Goal: Task Accomplishment & Management: Manage account settings

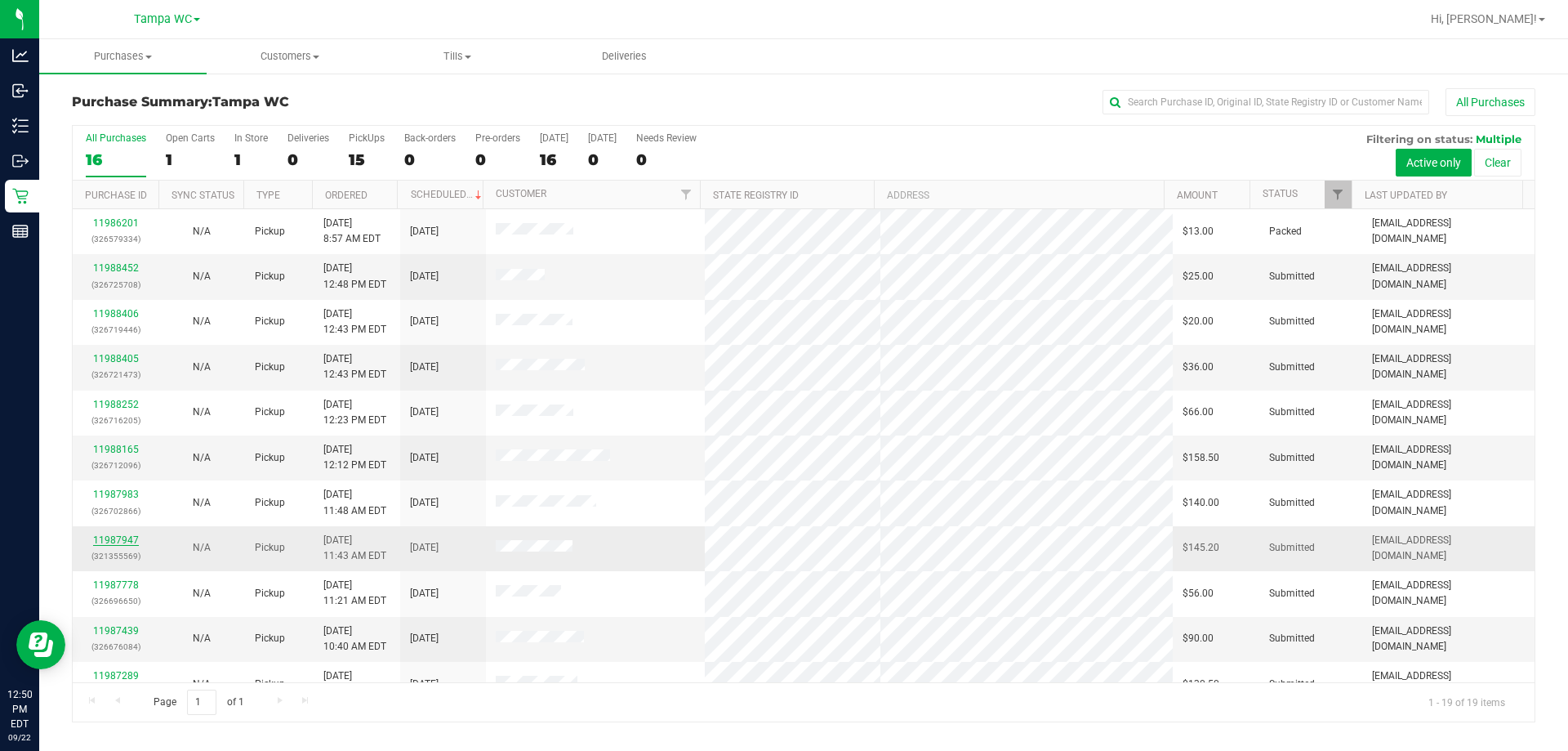
click at [125, 543] on link "11987947" at bounding box center [116, 539] width 46 height 11
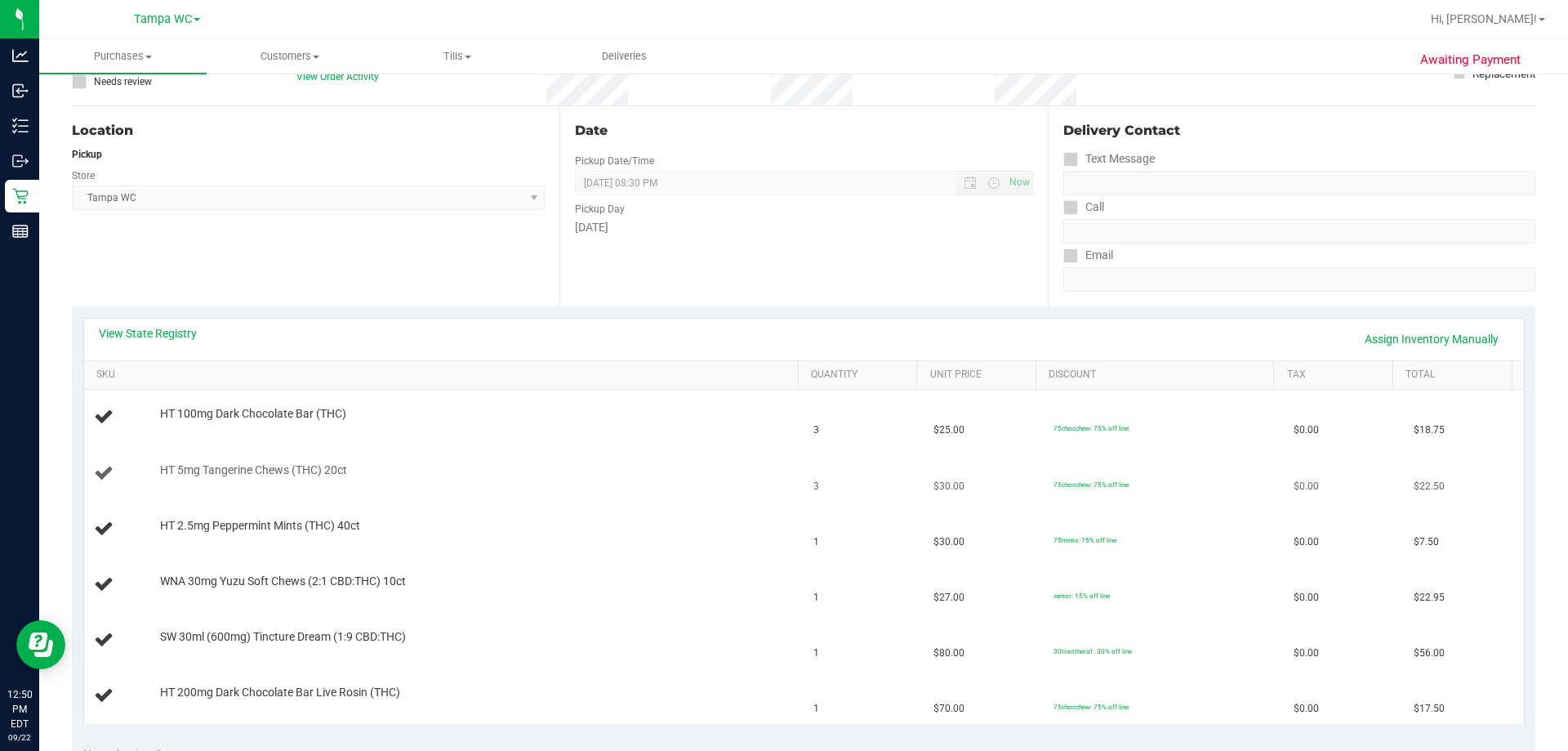
scroll to position [163, 0]
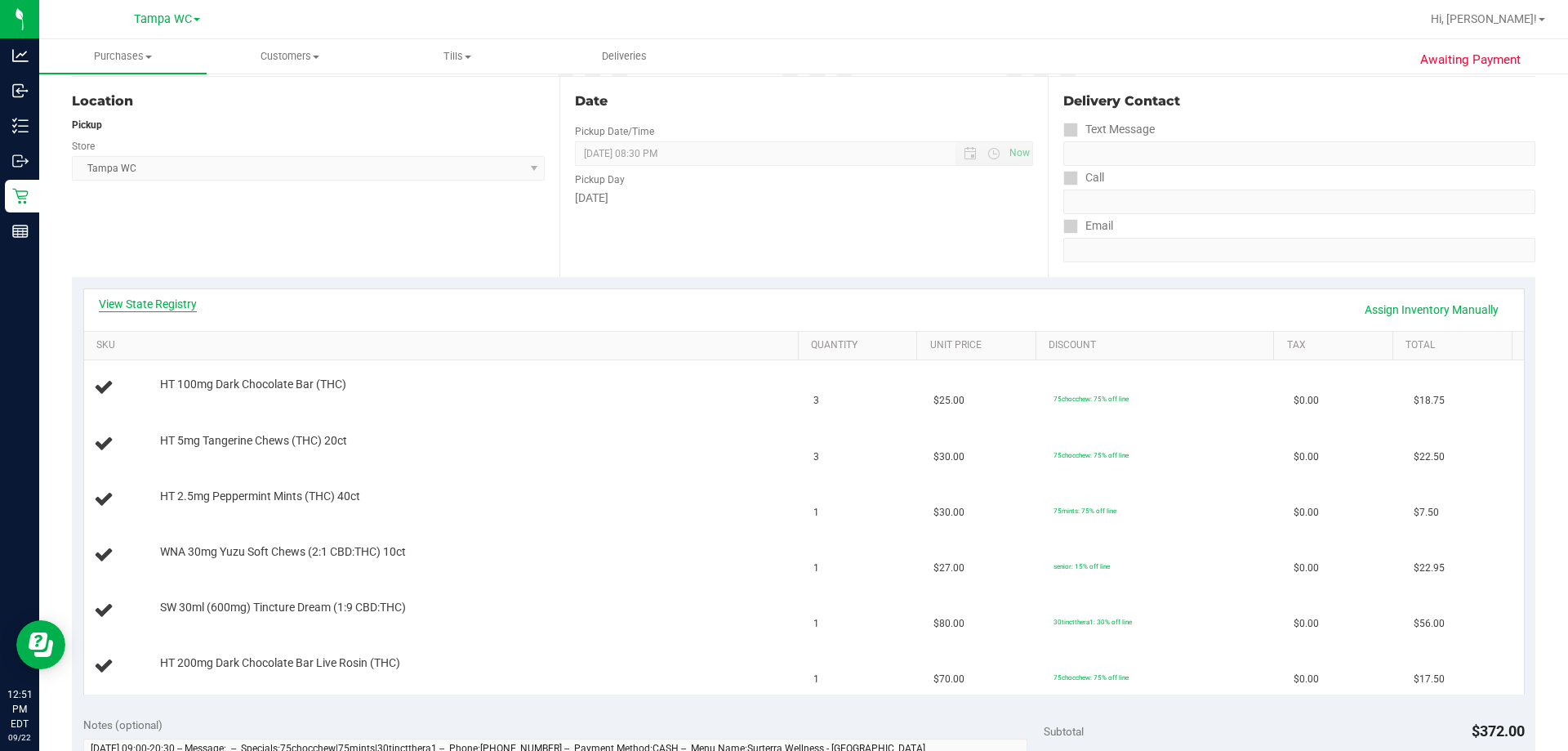
click at [169, 305] on link "View State Registry" at bounding box center [147, 303] width 98 height 16
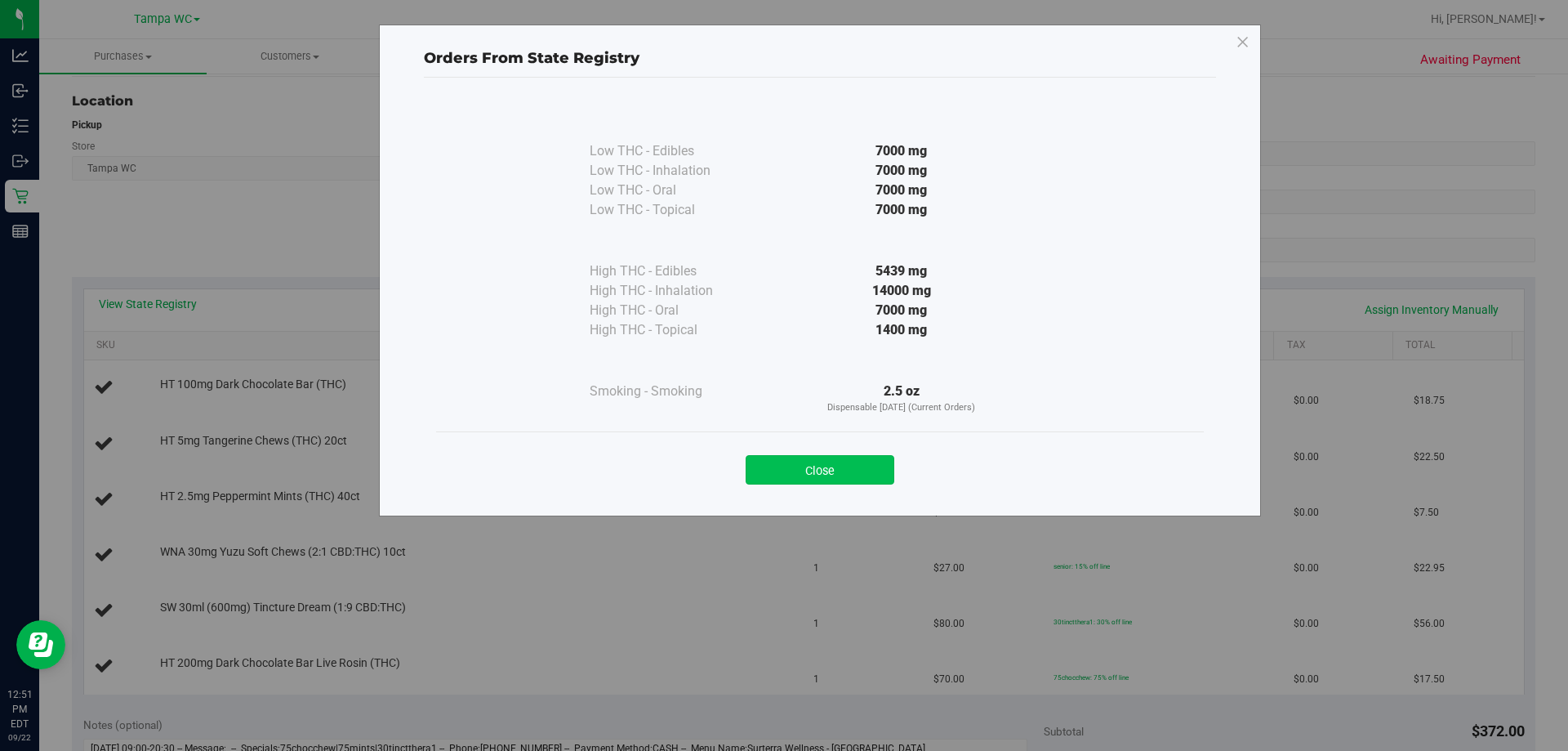
click at [845, 458] on button "Close" at bounding box center [820, 470] width 149 height 30
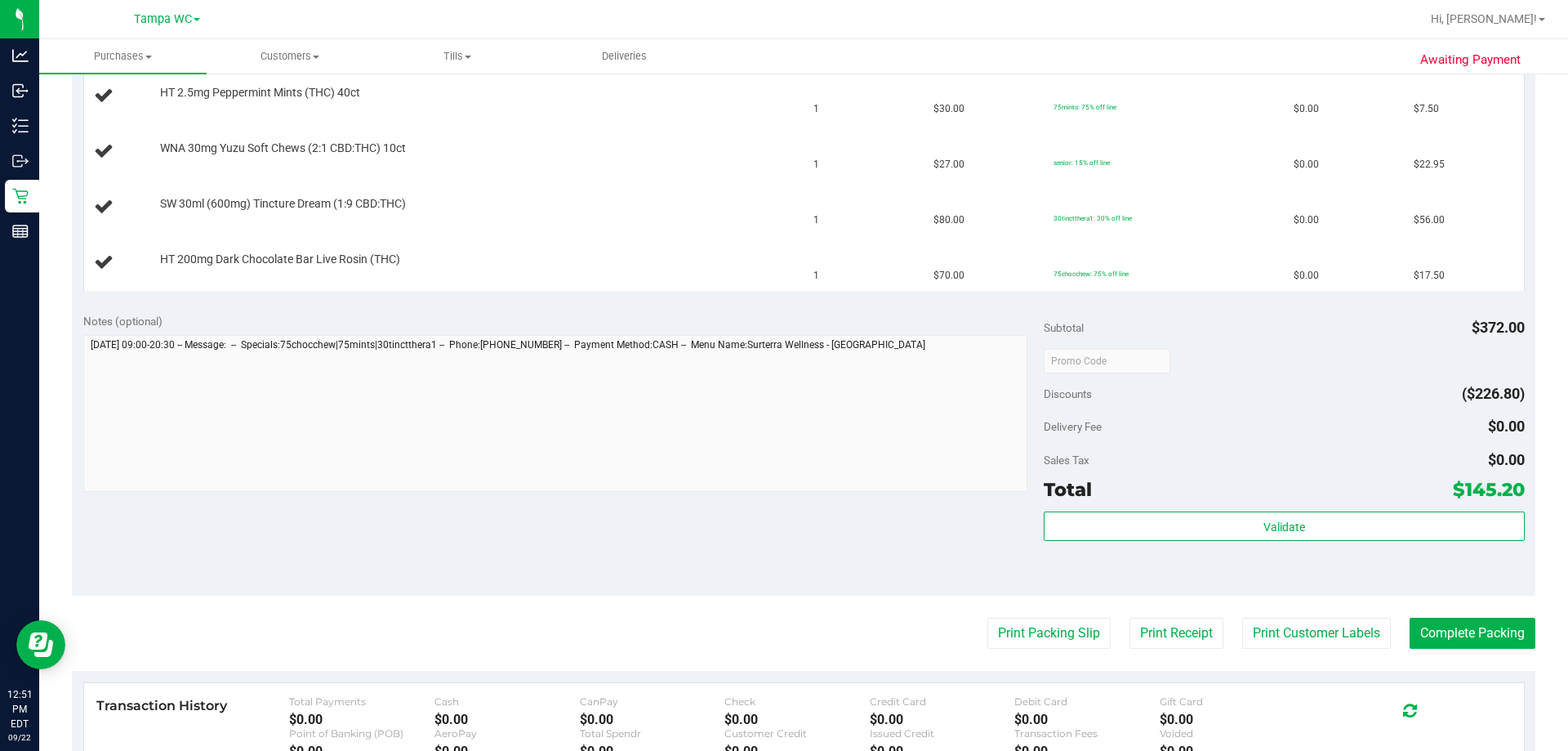
scroll to position [572, 0]
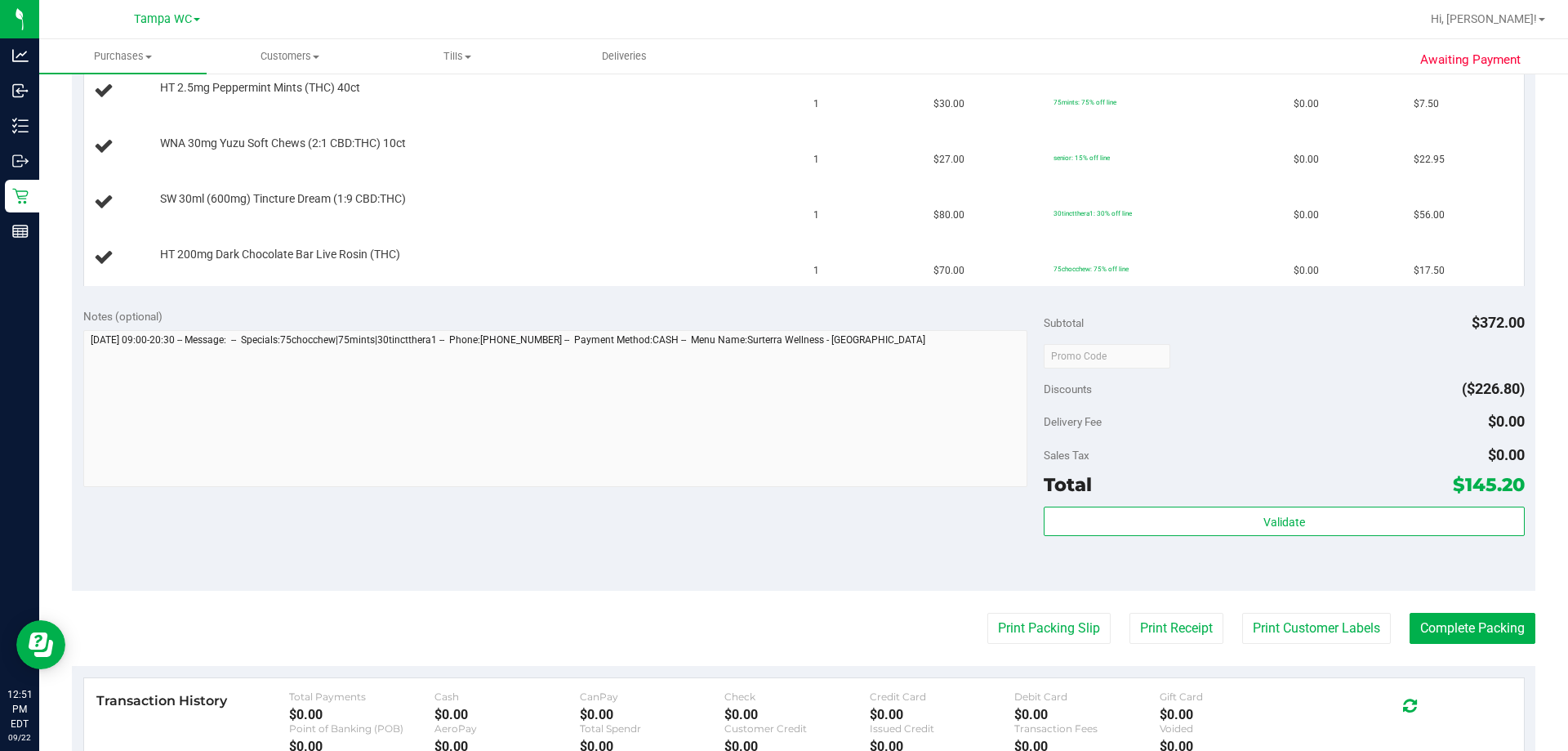
click at [1047, 646] on purchase-details "Back Edit Purchase Cancel Purchase View Profile # 11987947 BioTrack ID: - Submi…" at bounding box center [804, 244] width 1464 height 1455
click at [1041, 634] on button "Print Packing Slip" at bounding box center [1049, 628] width 123 height 31
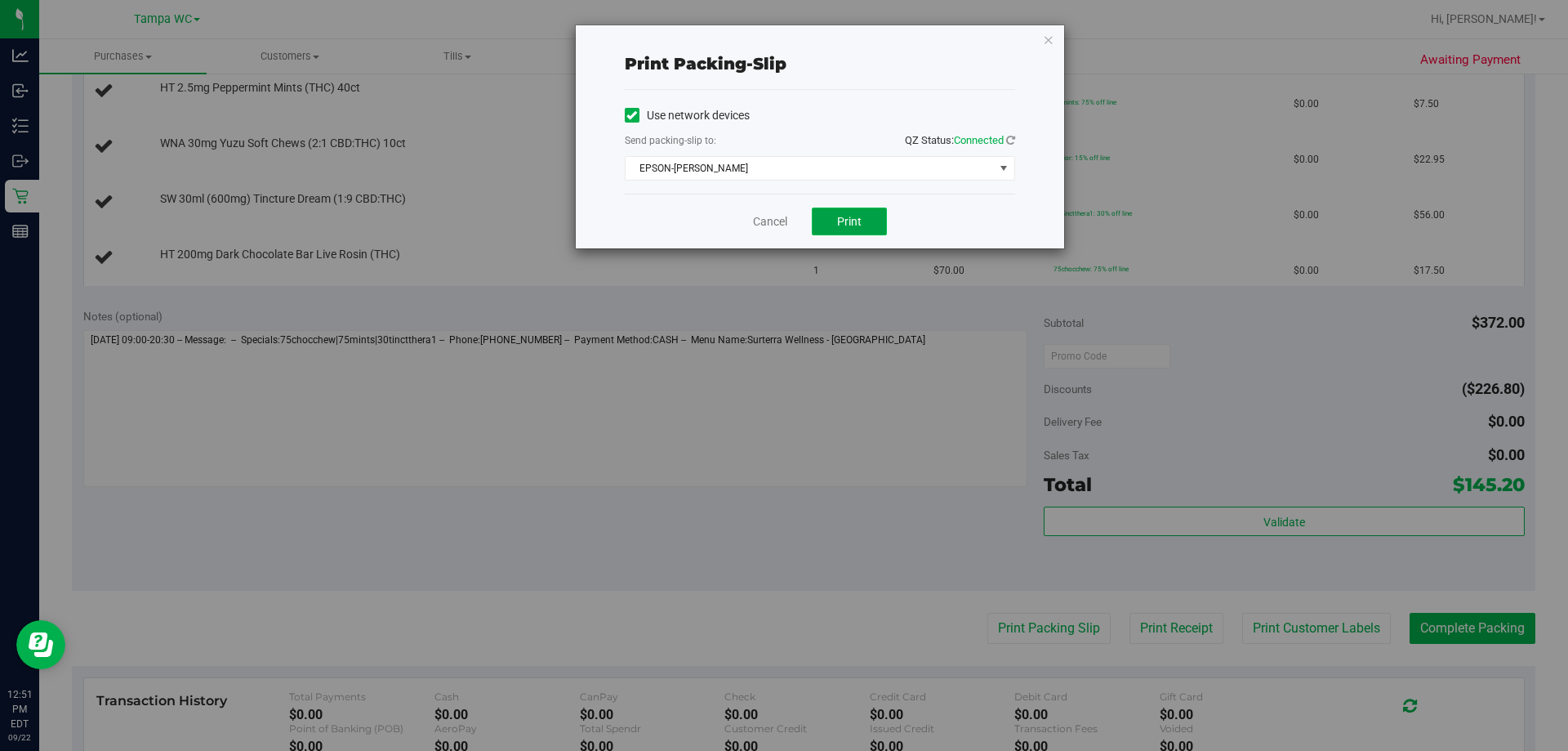
click at [856, 221] on span "Print" at bounding box center [849, 221] width 25 height 13
click at [779, 217] on link "Cancel" at bounding box center [770, 222] width 34 height 17
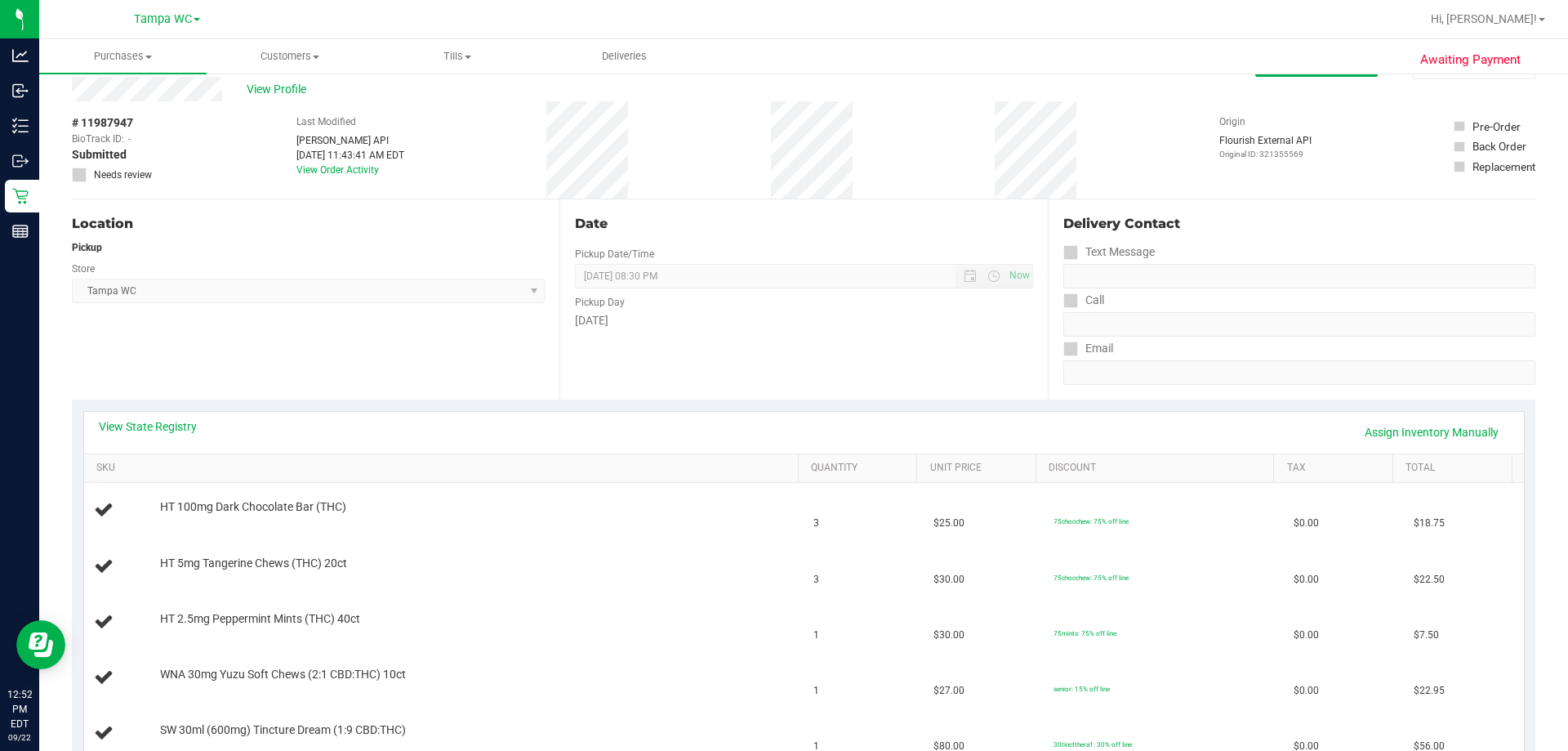
scroll to position [0, 0]
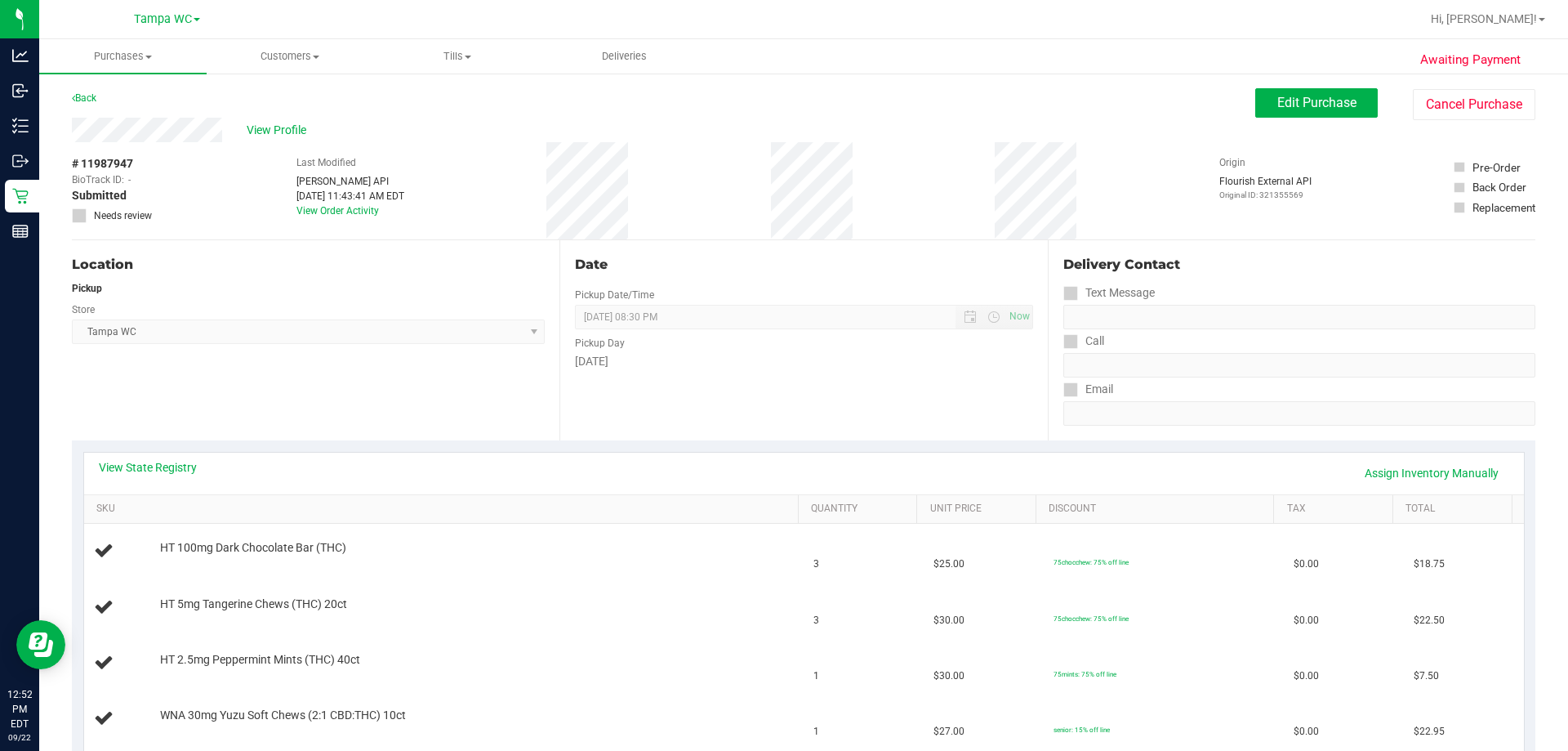
click at [1280, 94] on button "Edit Purchase" at bounding box center [1317, 103] width 122 height 30
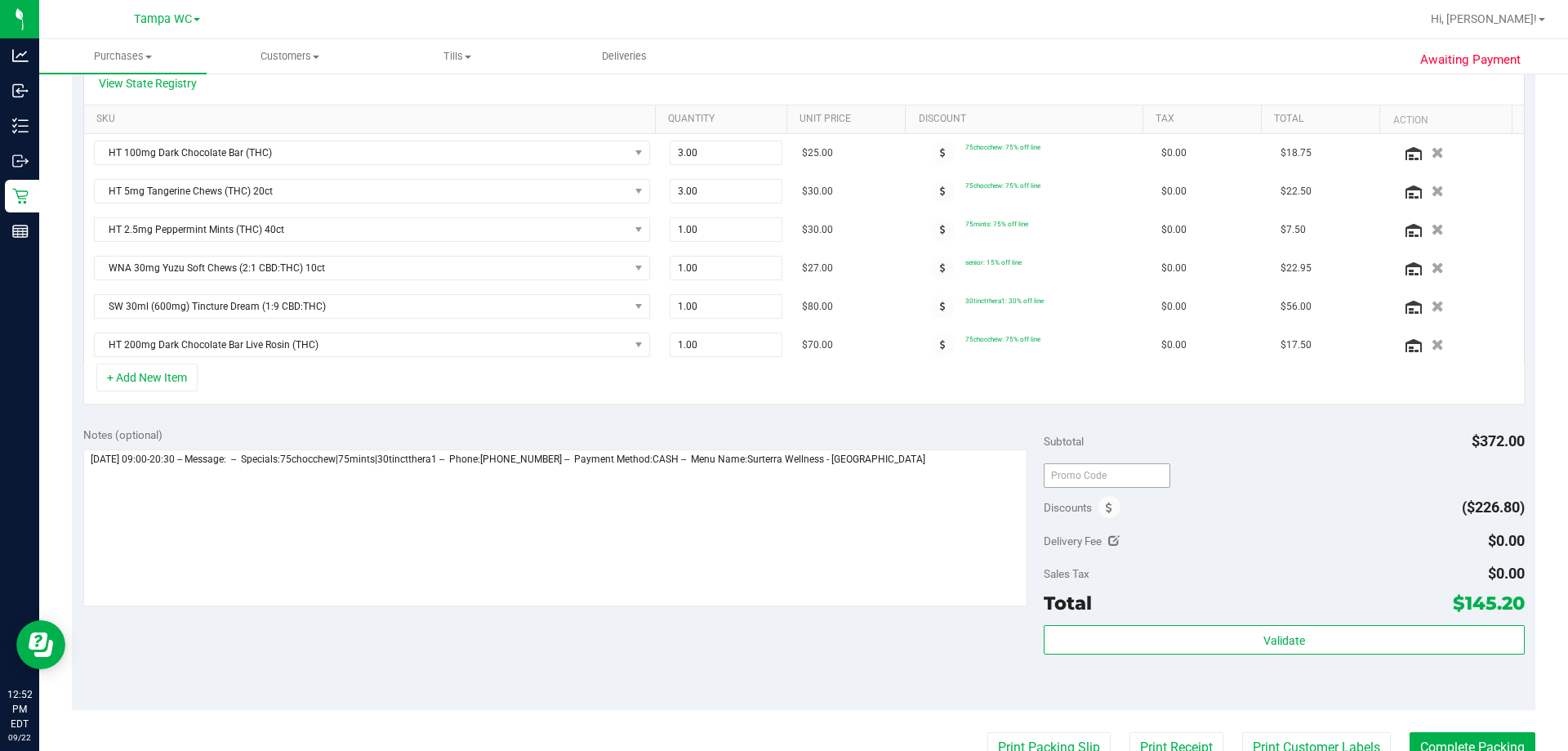
scroll to position [409, 0]
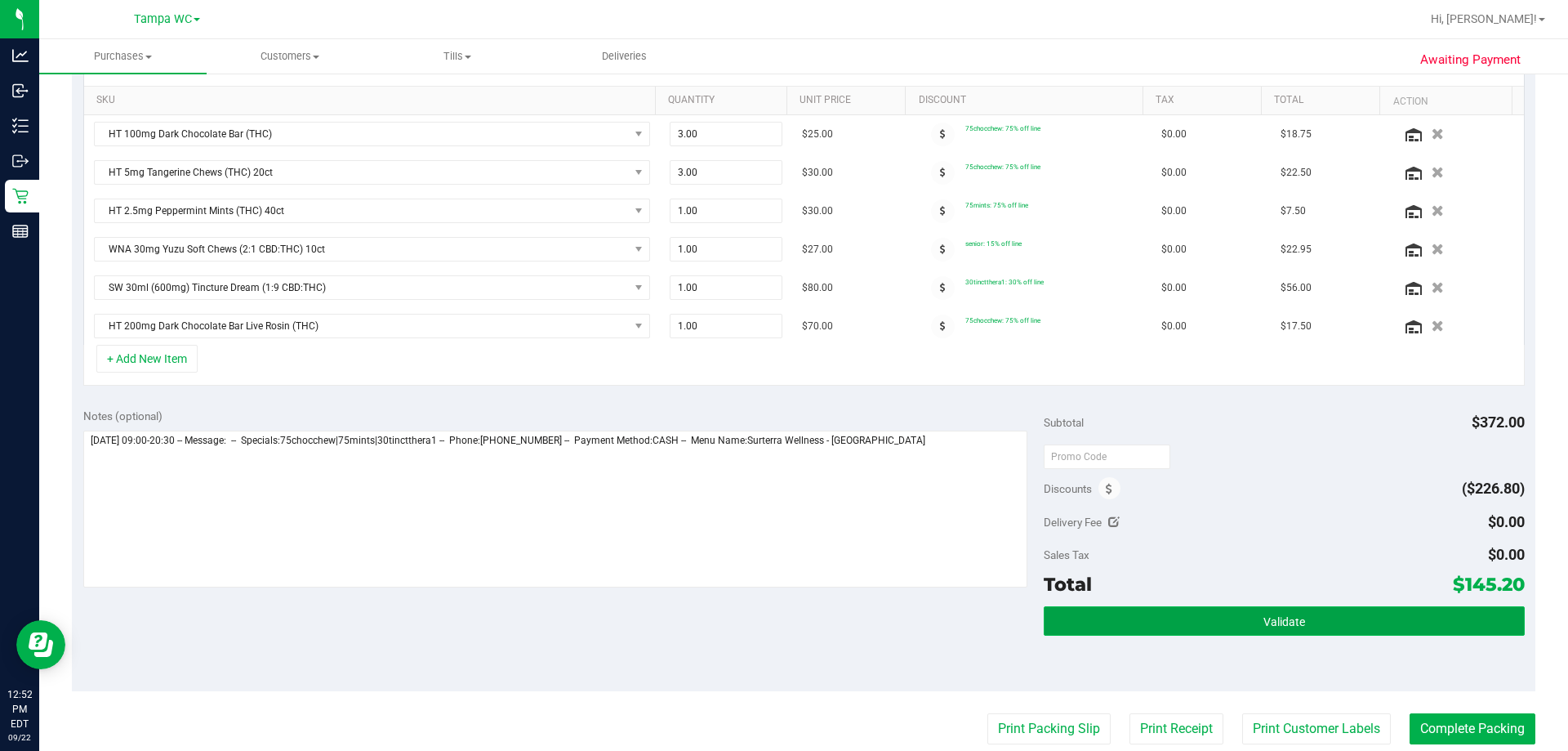
click at [1175, 610] on button "Validate" at bounding box center [1283, 620] width 480 height 30
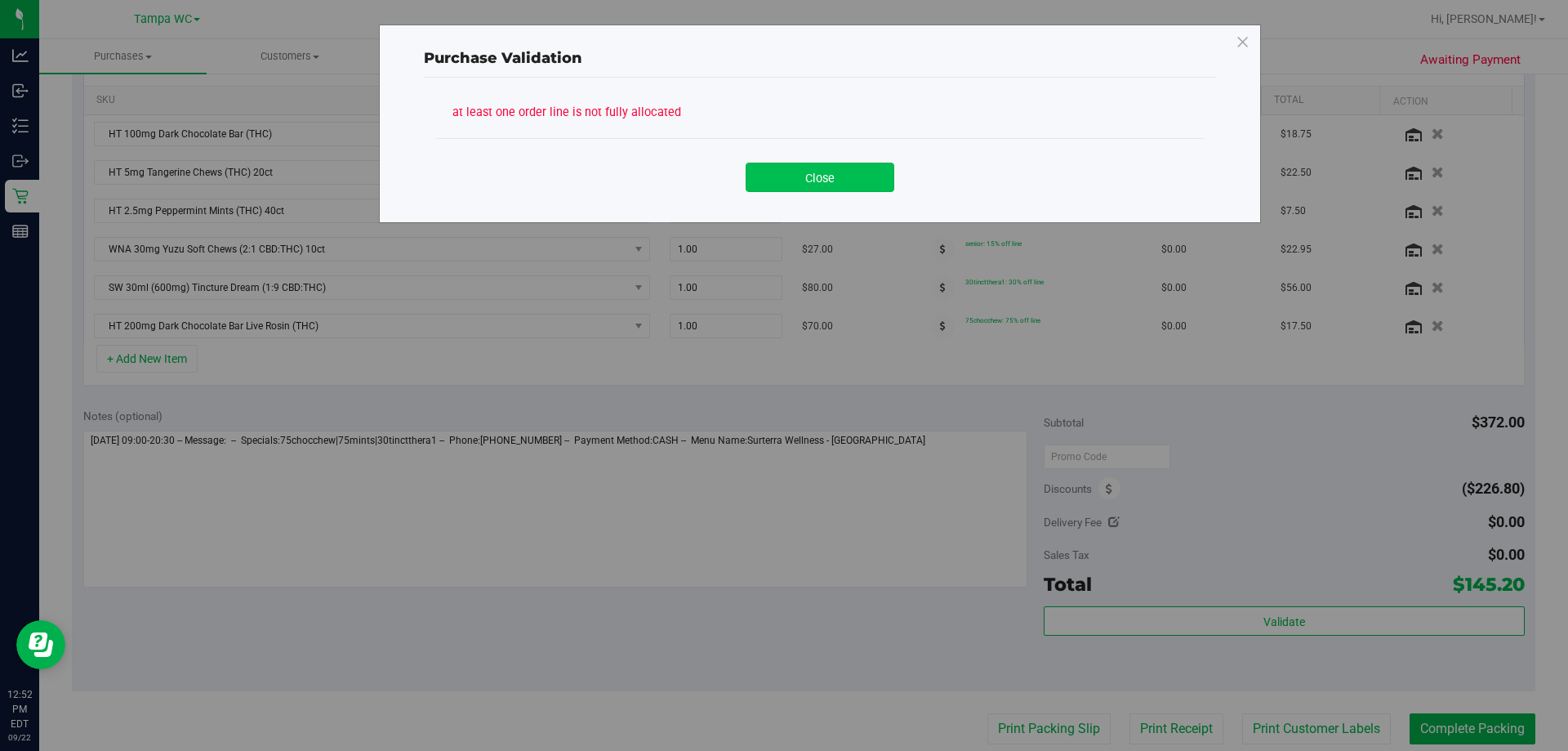
click at [845, 178] on button "Close" at bounding box center [820, 177] width 149 height 30
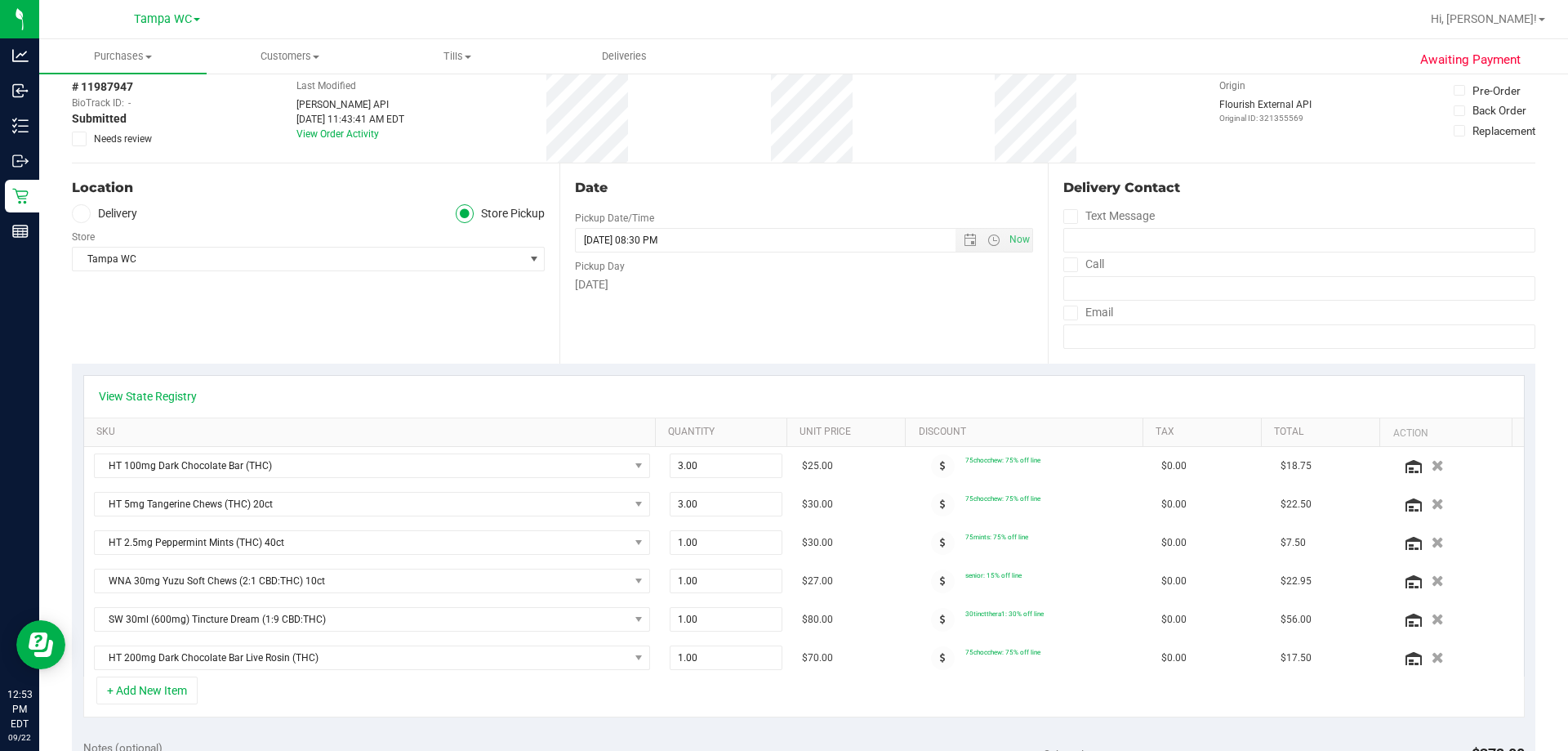
scroll to position [163, 0]
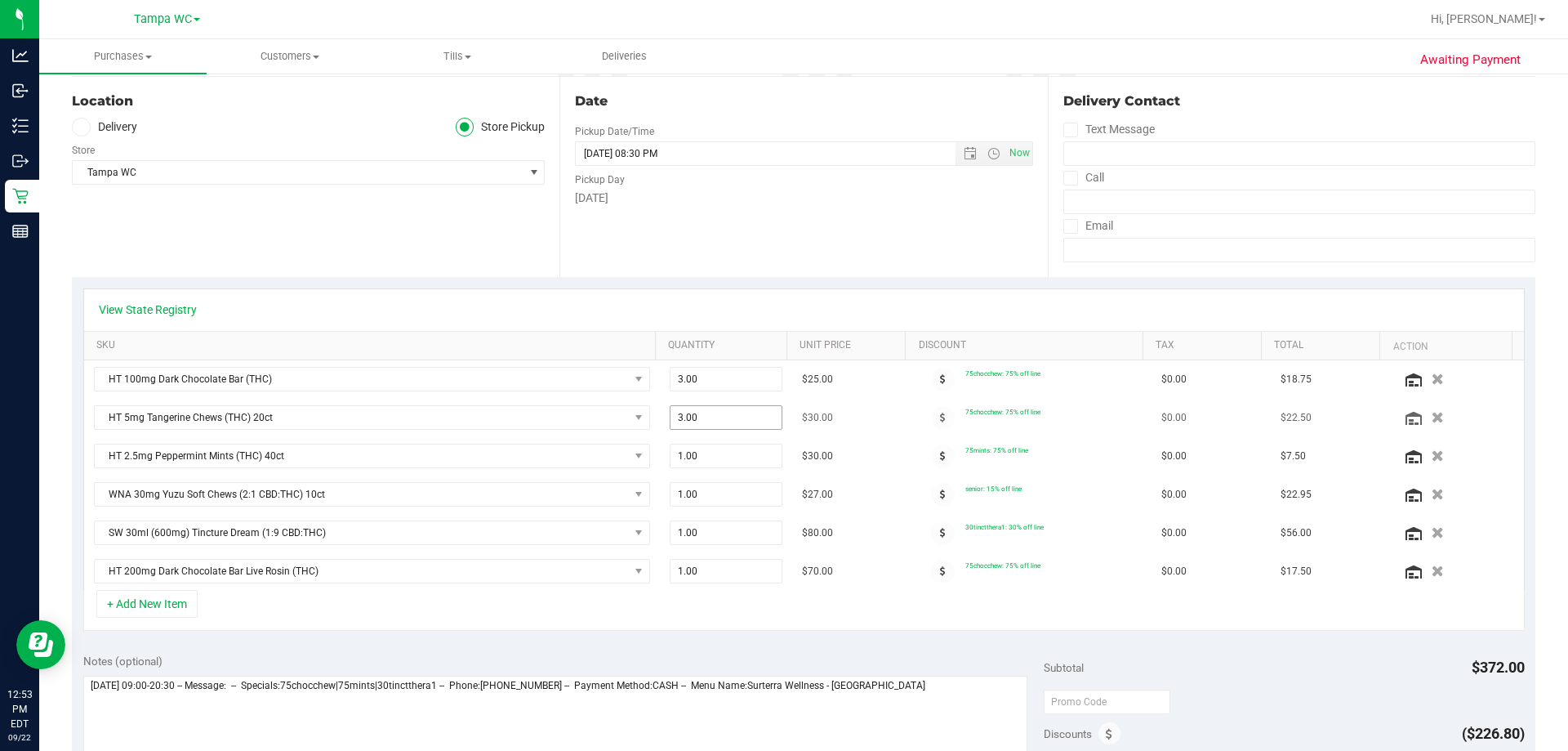
click at [688, 426] on span "3.00 3" at bounding box center [727, 417] width 114 height 25
type input "2"
type input "2.00"
click at [734, 319] on div "View State Registry" at bounding box center [804, 309] width 1440 height 42
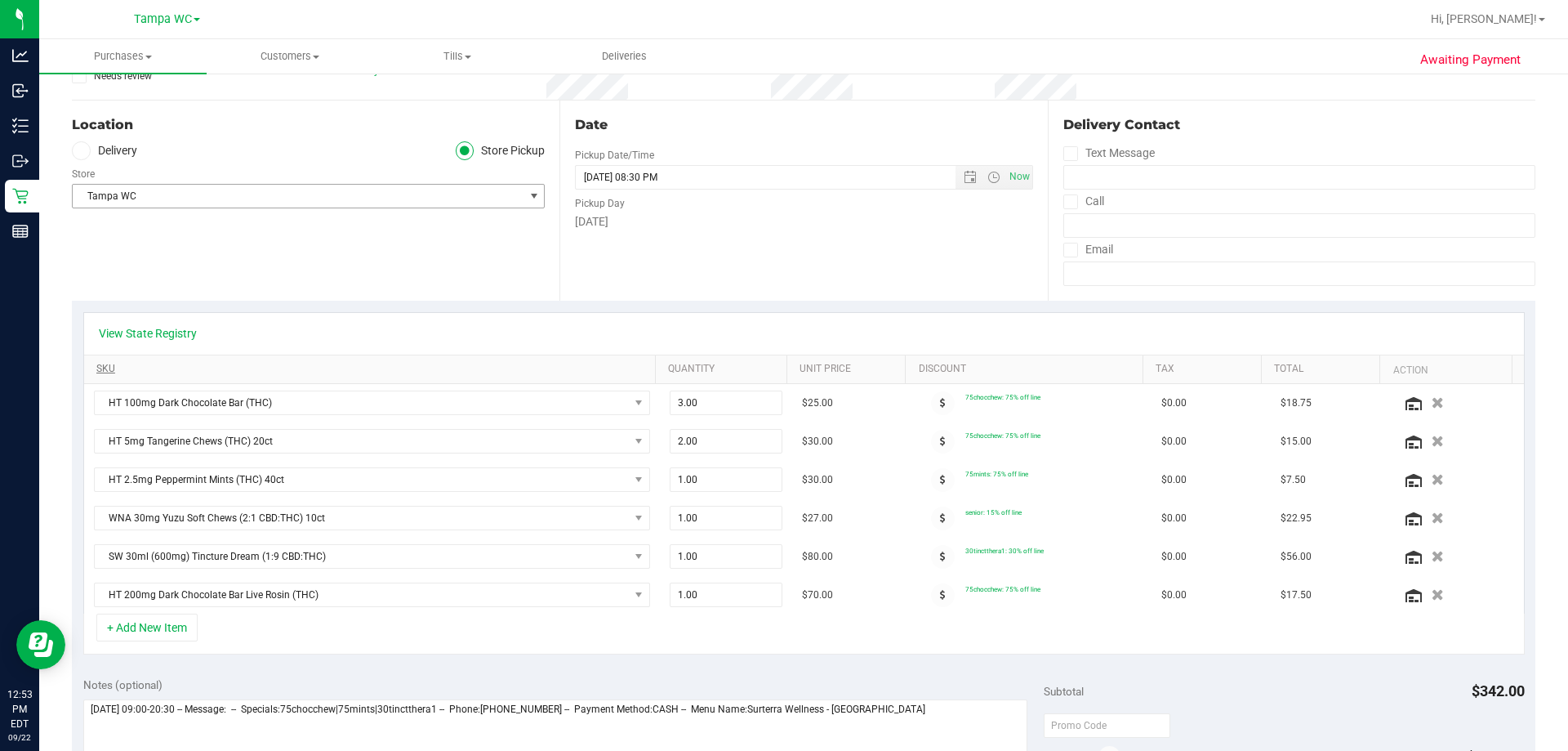
scroll to position [245, 0]
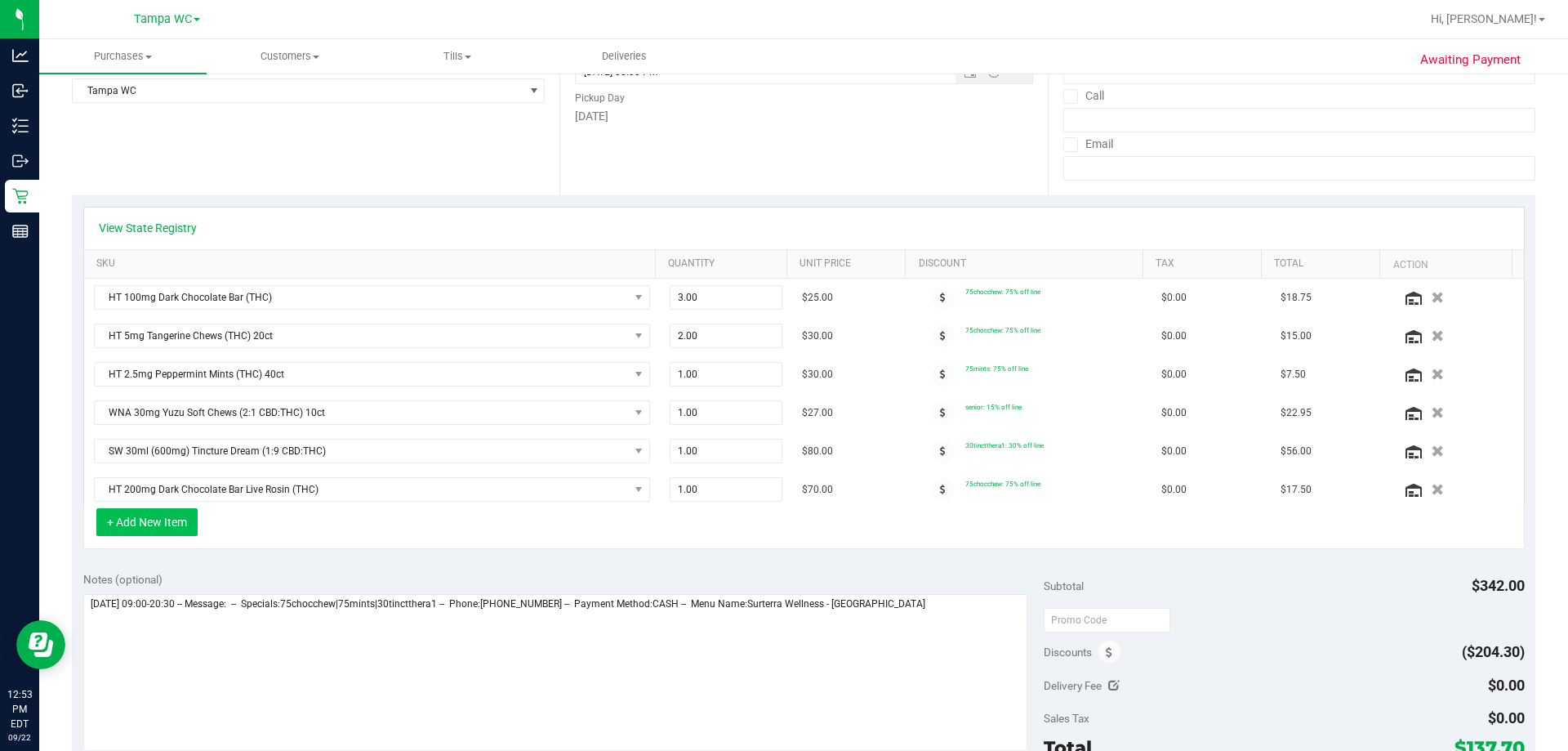
click at [135, 517] on button "+ Add New Item" at bounding box center [146, 522] width 101 height 28
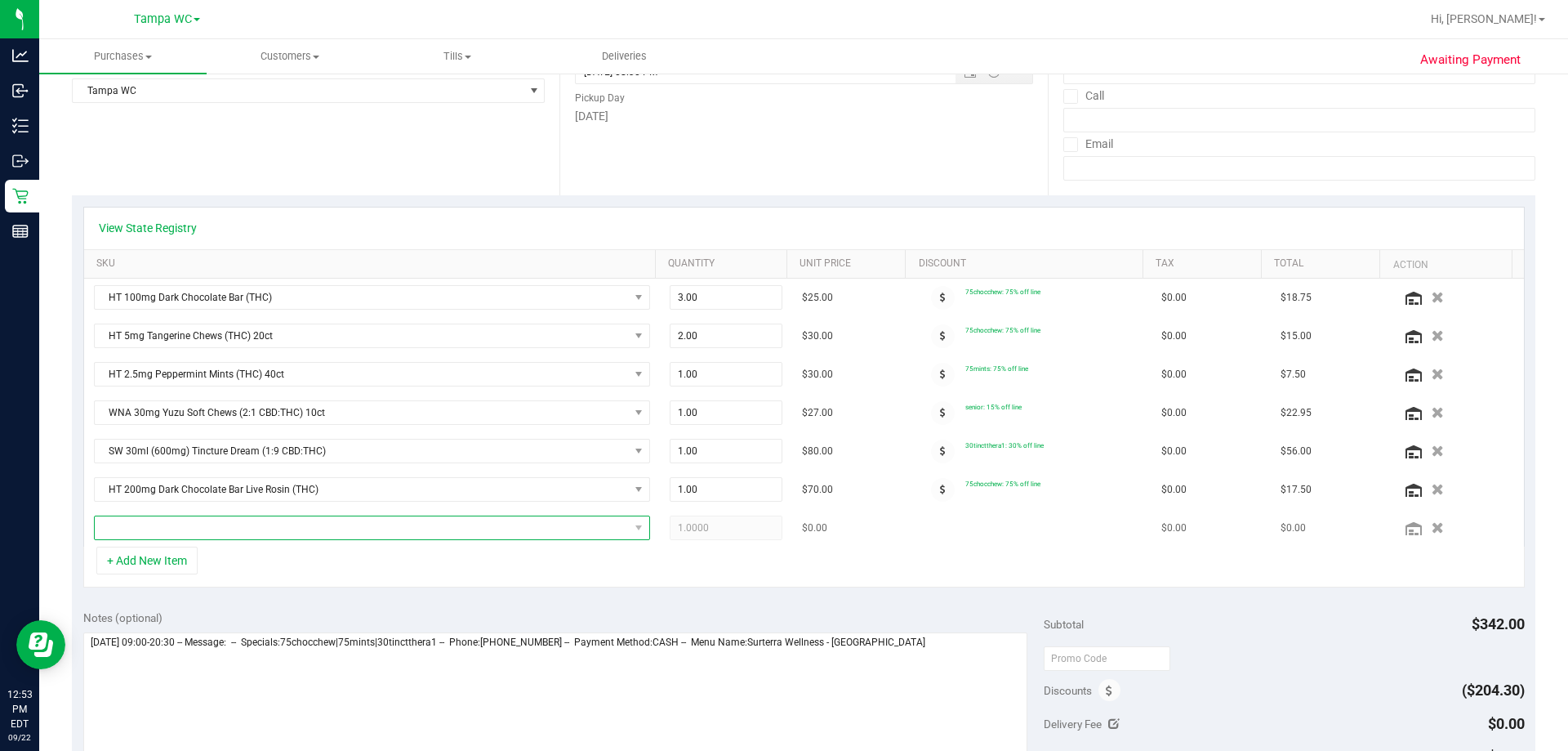
click at [188, 523] on span "NO DATA FOUND" at bounding box center [362, 528] width 534 height 23
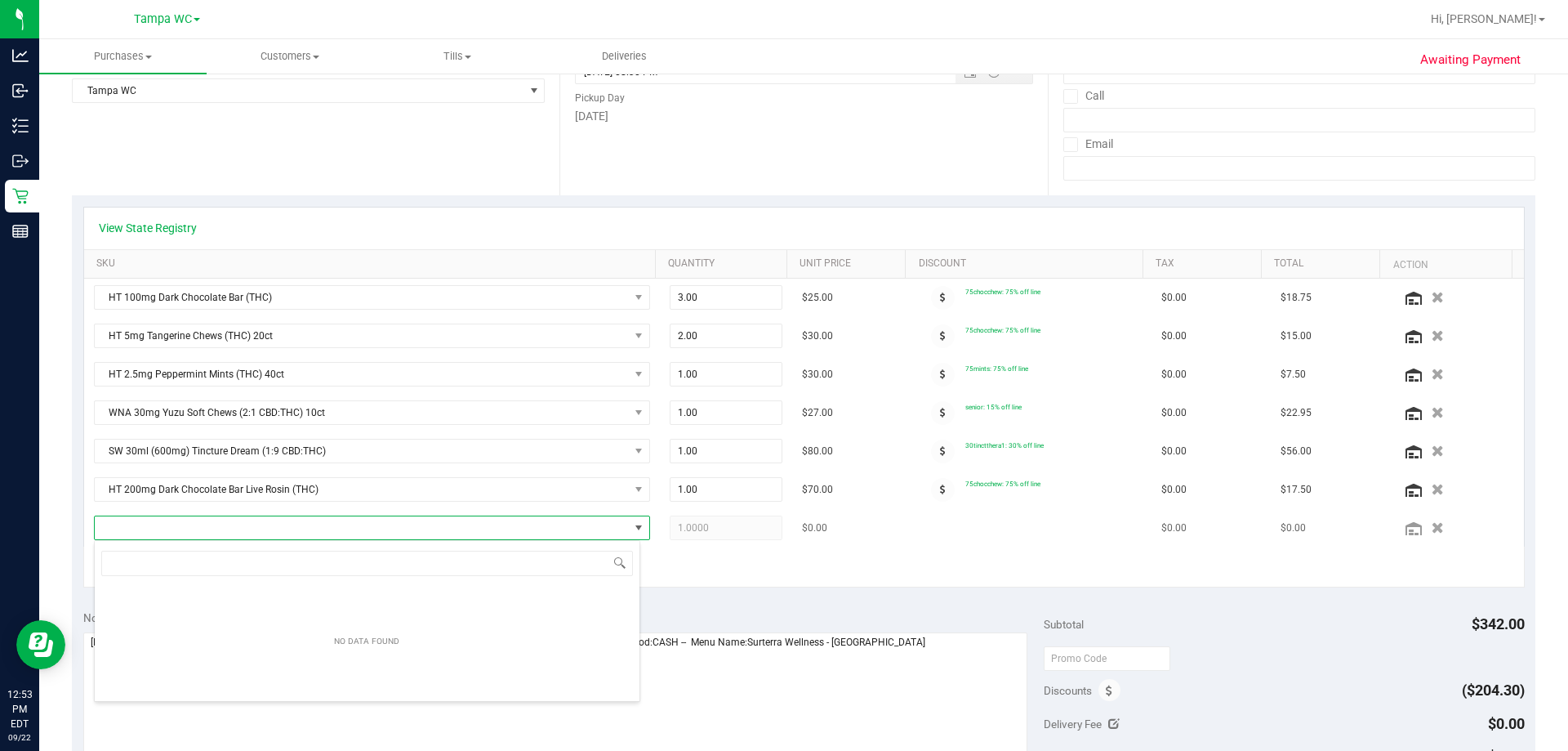
scroll to position [25, 542]
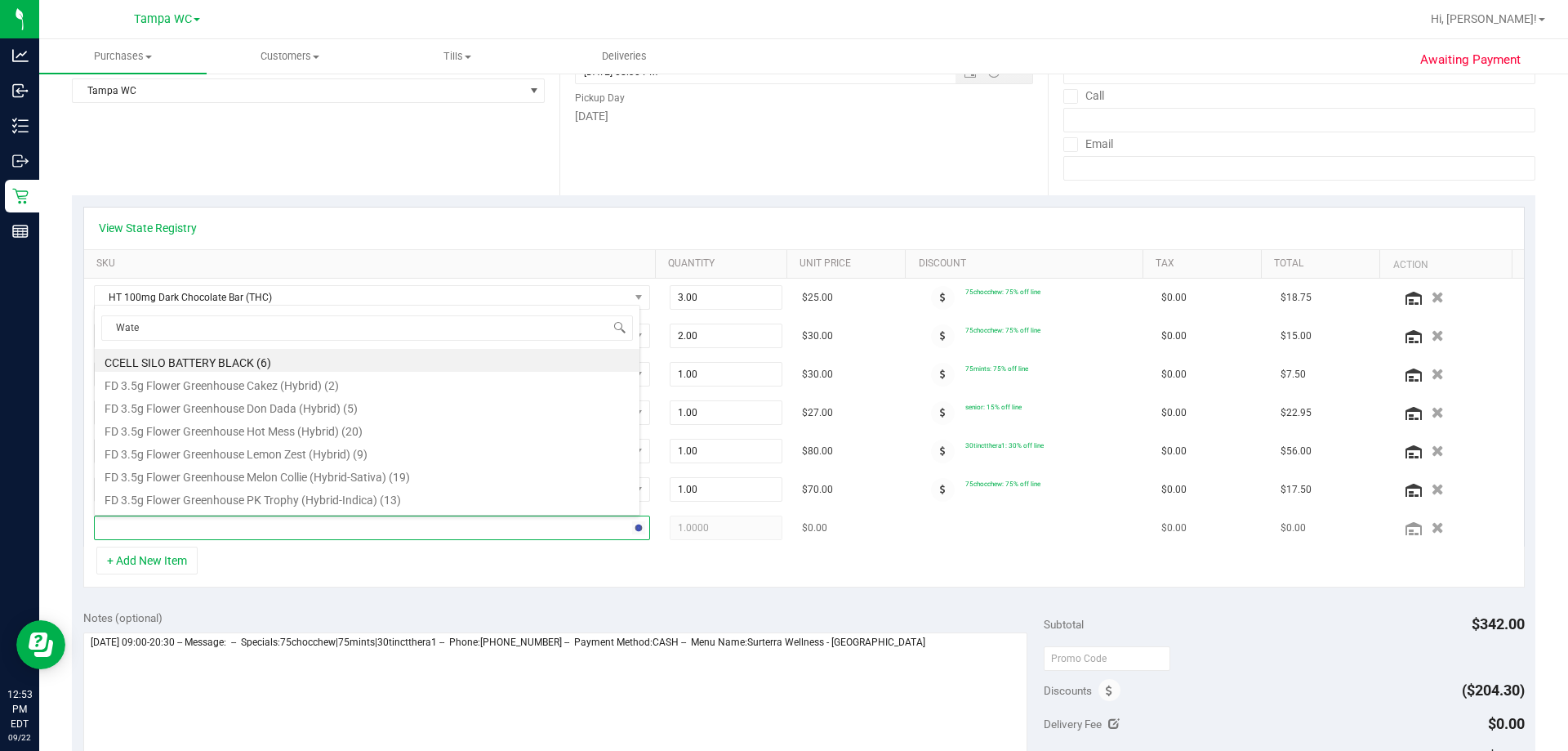
type input "Water"
click at [238, 494] on li "HT 5mg Watermelon Chews (Hybrid) 20ct (3)" at bounding box center [367, 497] width 544 height 23
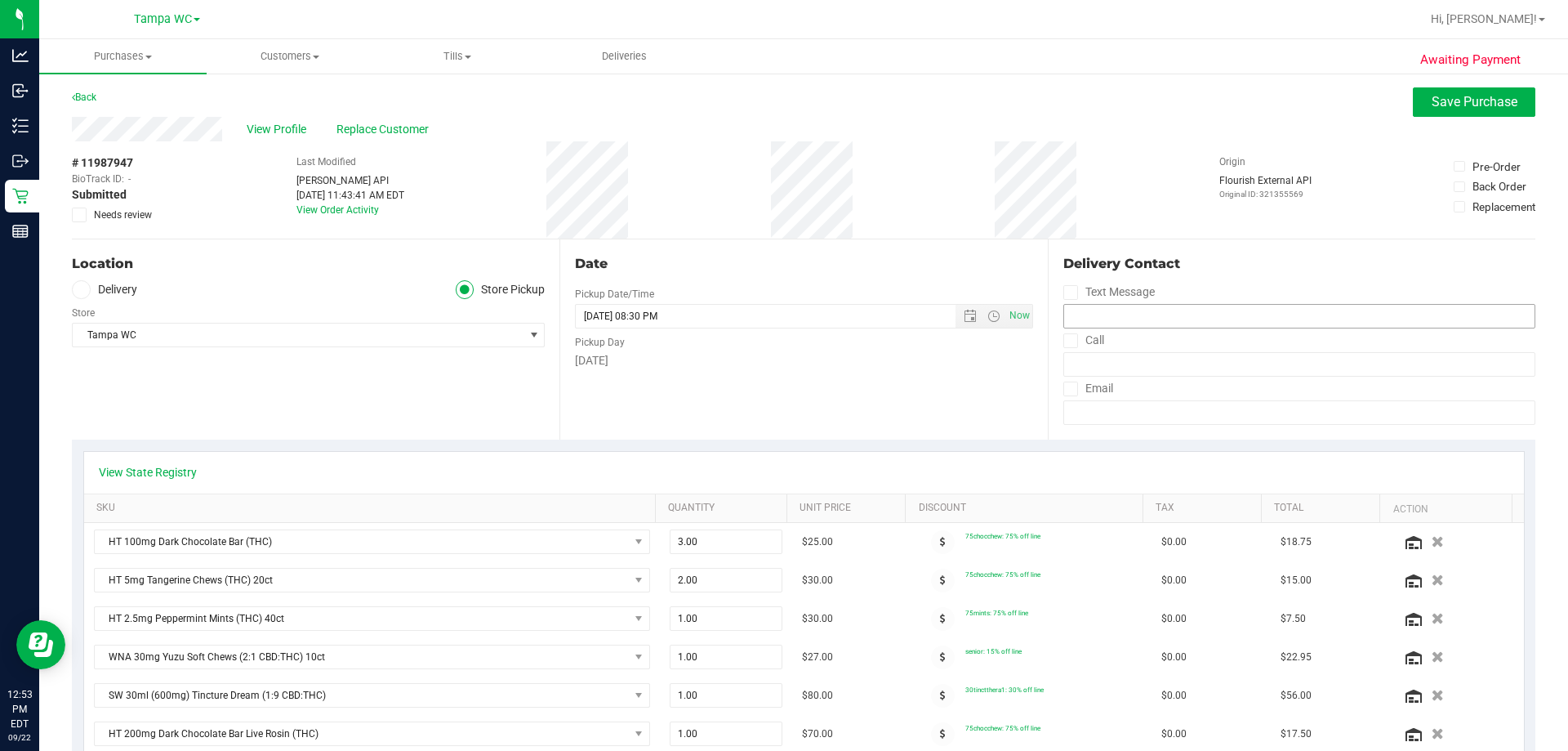
scroll to position [0, 0]
click at [1452, 93] on button "Save Purchase" at bounding box center [1475, 103] width 122 height 30
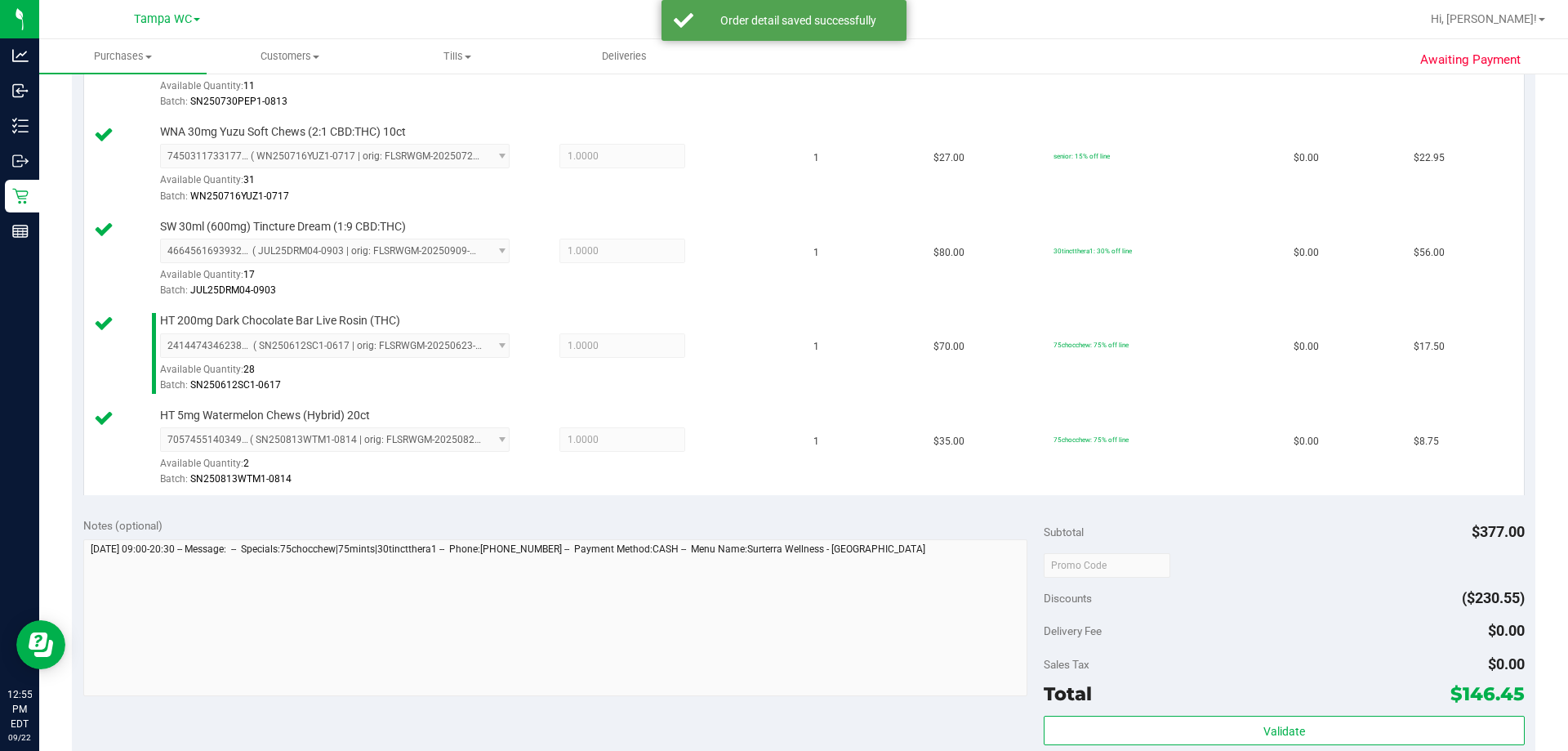
scroll to position [1031, 0]
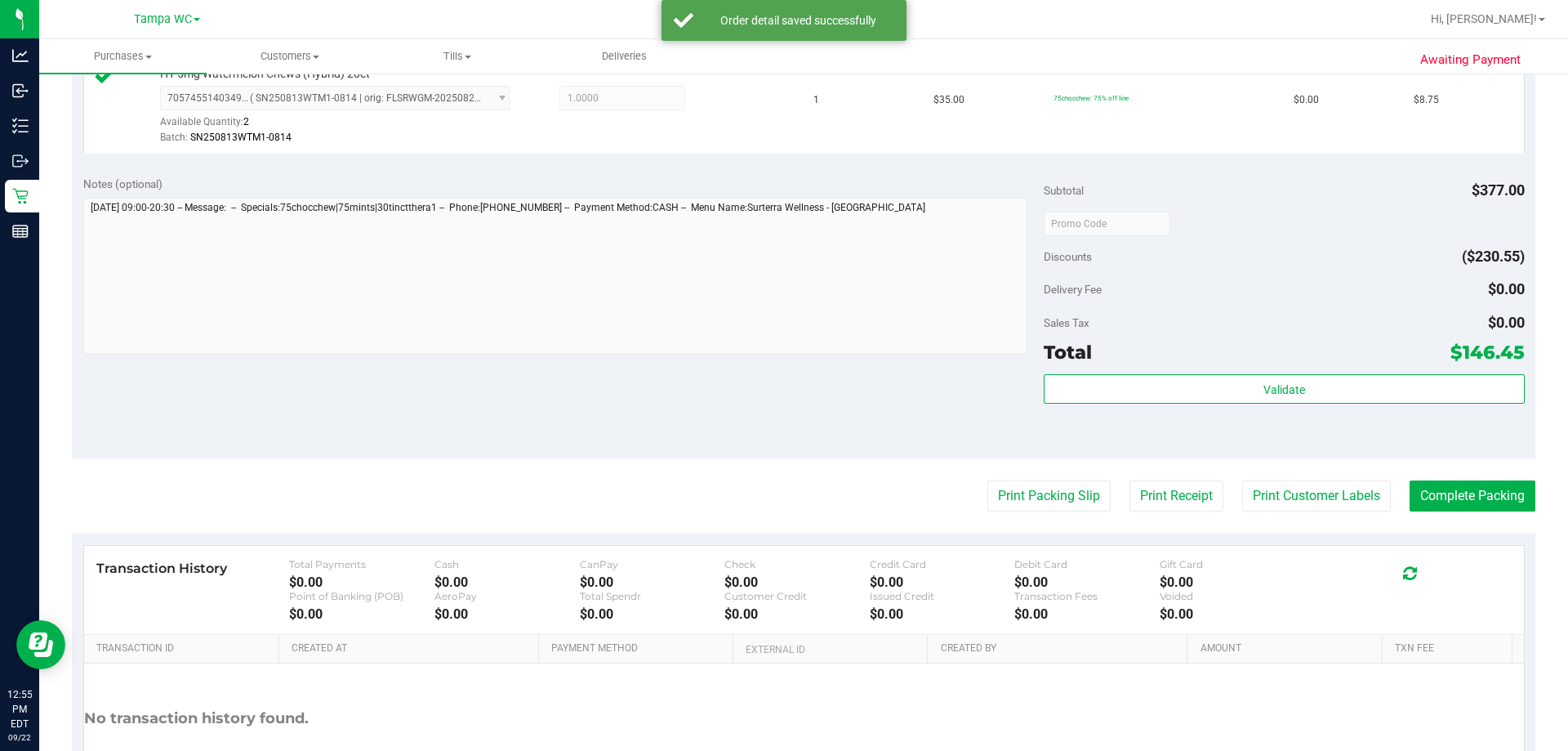
click at [1193, 359] on div "Total $146.45" at bounding box center [1283, 352] width 480 height 30
drag, startPoint x: 1187, startPoint y: 414, endPoint x: 1198, endPoint y: 358, distance: 57.1
click at [1187, 413] on div "Validate" at bounding box center [1283, 410] width 480 height 74
click at [1199, 366] on div "Total $146.45" at bounding box center [1283, 352] width 480 height 30
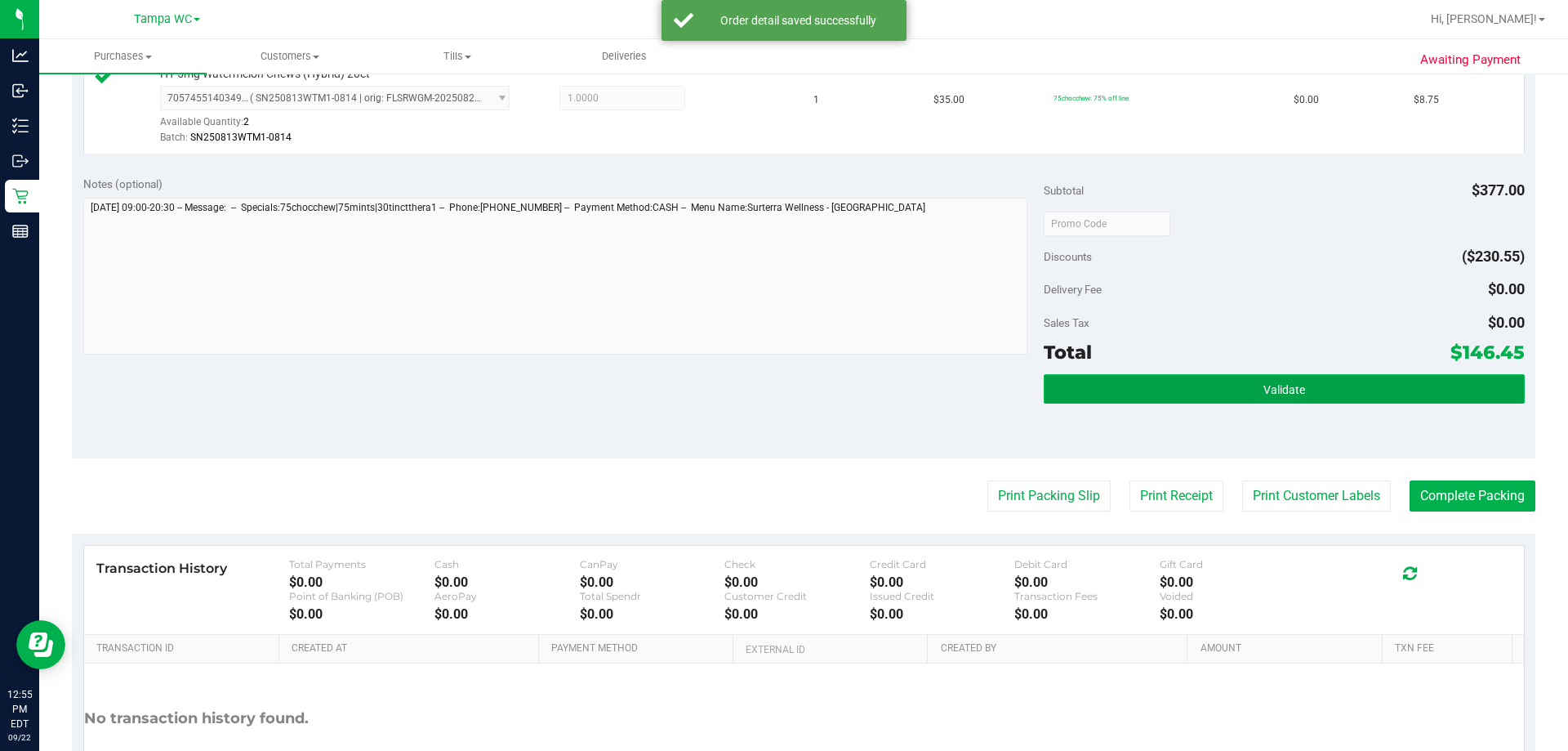
click at [1197, 381] on button "Validate" at bounding box center [1283, 388] width 480 height 30
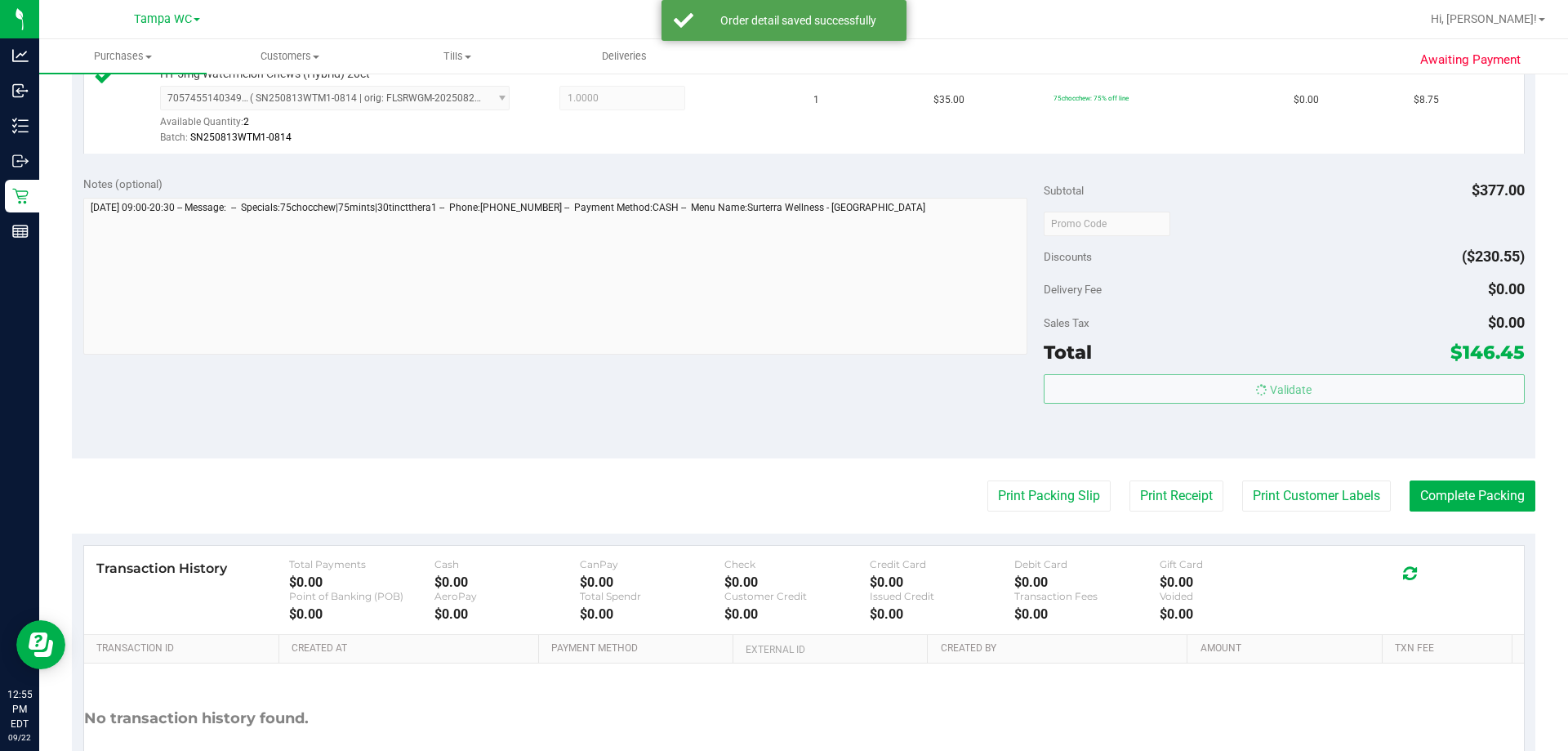
click at [1202, 352] on div "Total $146.45" at bounding box center [1283, 352] width 480 height 30
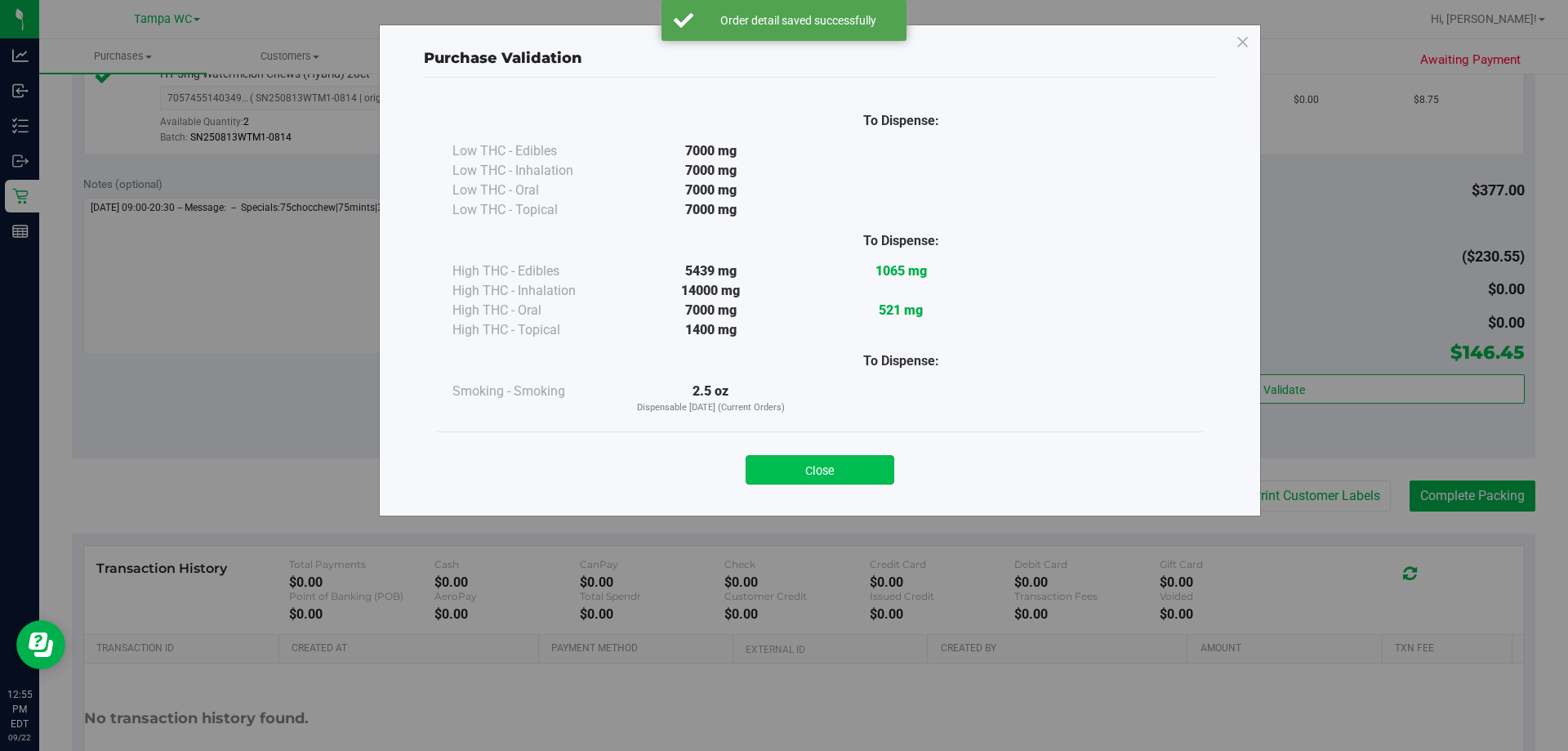
click at [827, 456] on div "Close" at bounding box center [820, 465] width 743 height 41
click at [827, 456] on button "Close" at bounding box center [820, 470] width 149 height 30
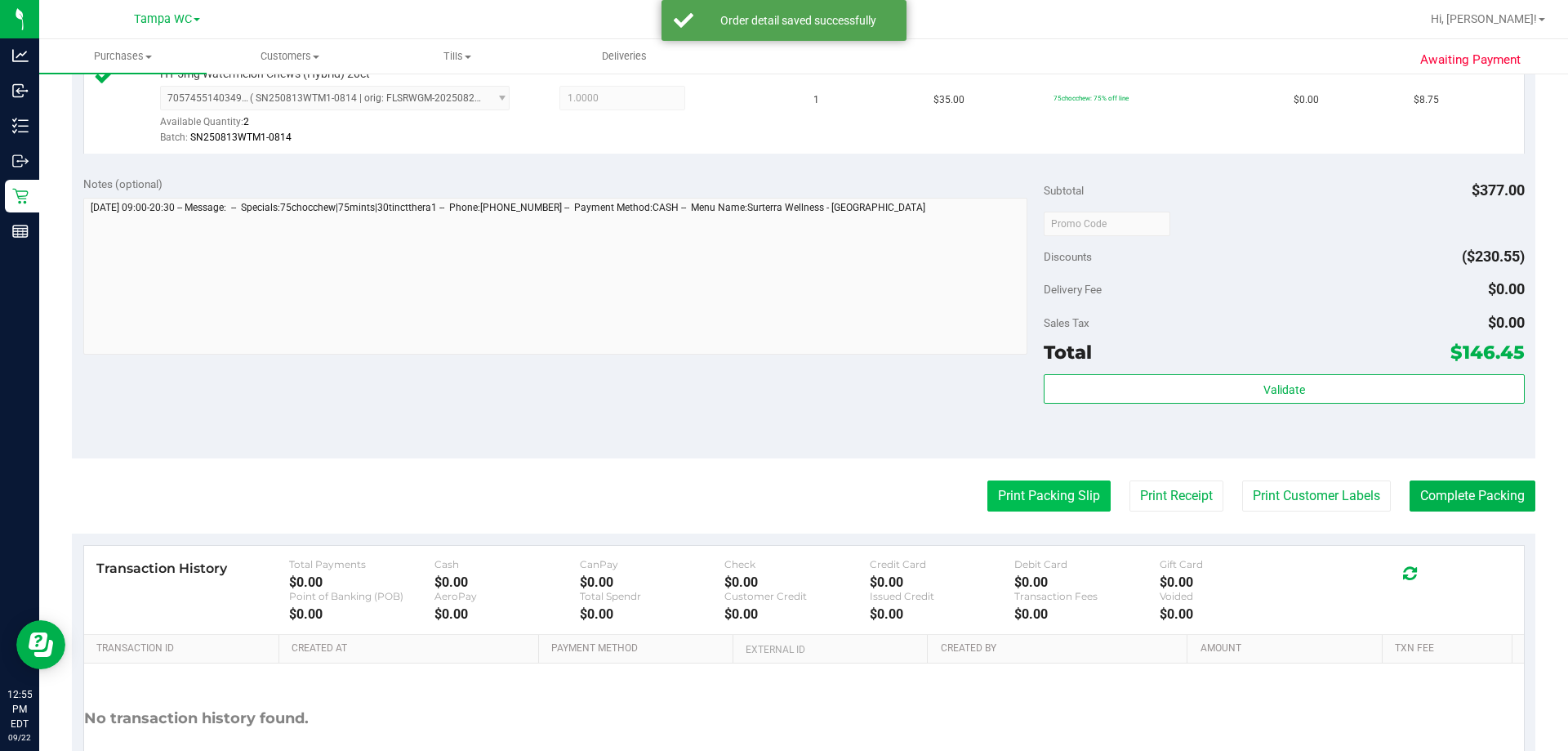
click at [1018, 502] on button "Print Packing Slip" at bounding box center [1049, 495] width 123 height 31
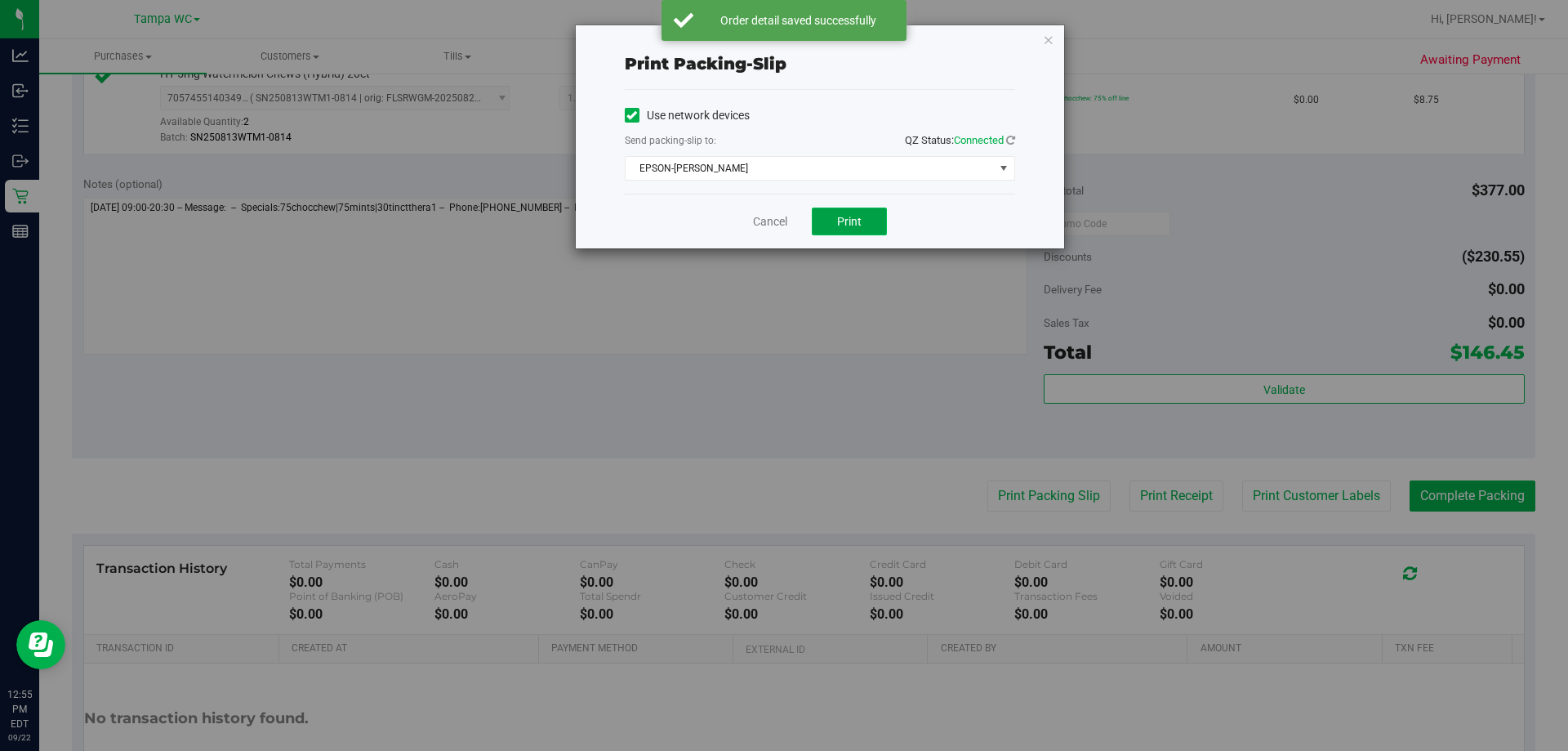
click at [849, 223] on span "Print" at bounding box center [849, 221] width 25 height 13
click at [764, 215] on link "Cancel" at bounding box center [770, 222] width 34 height 17
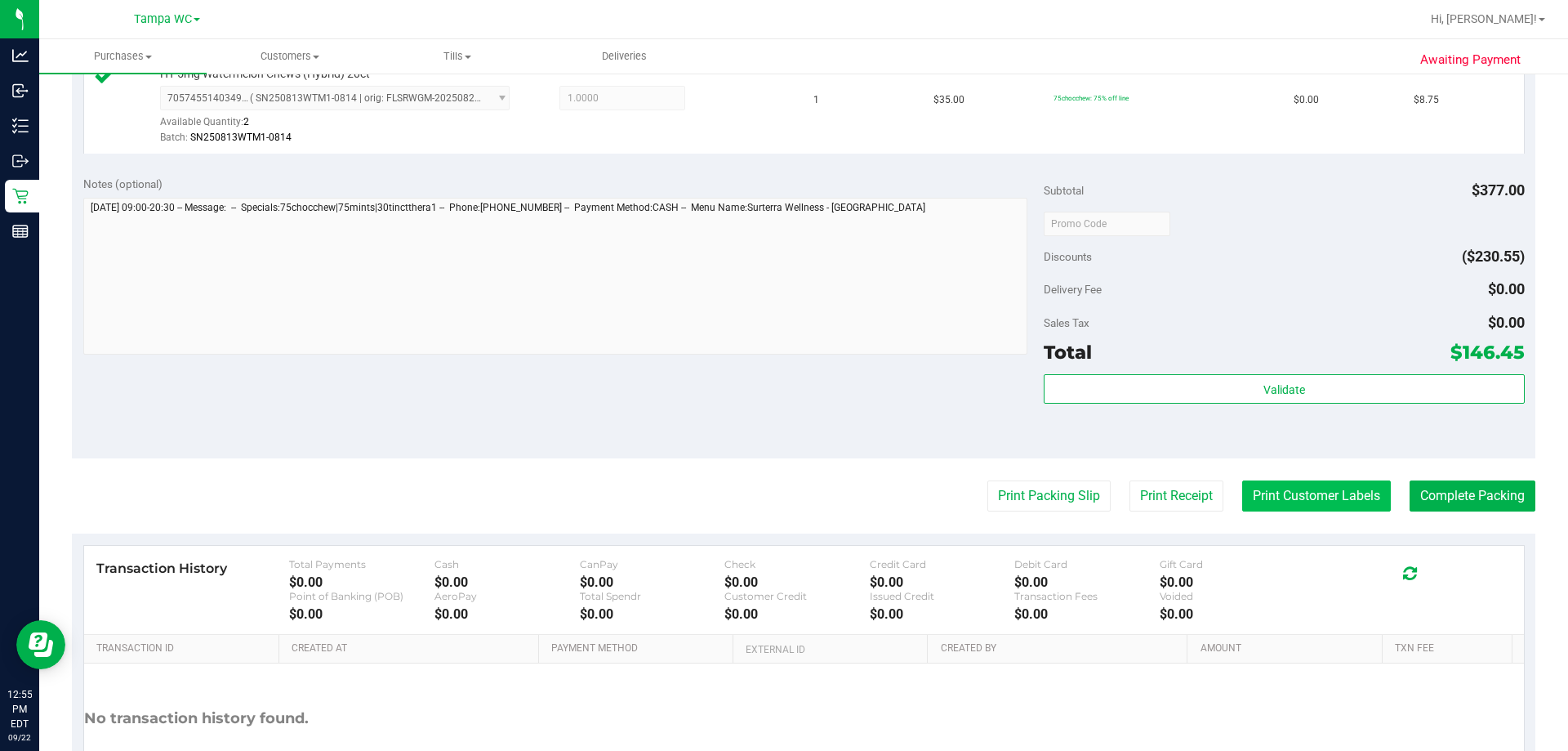
click at [1289, 505] on button "Print Customer Labels" at bounding box center [1317, 495] width 149 height 31
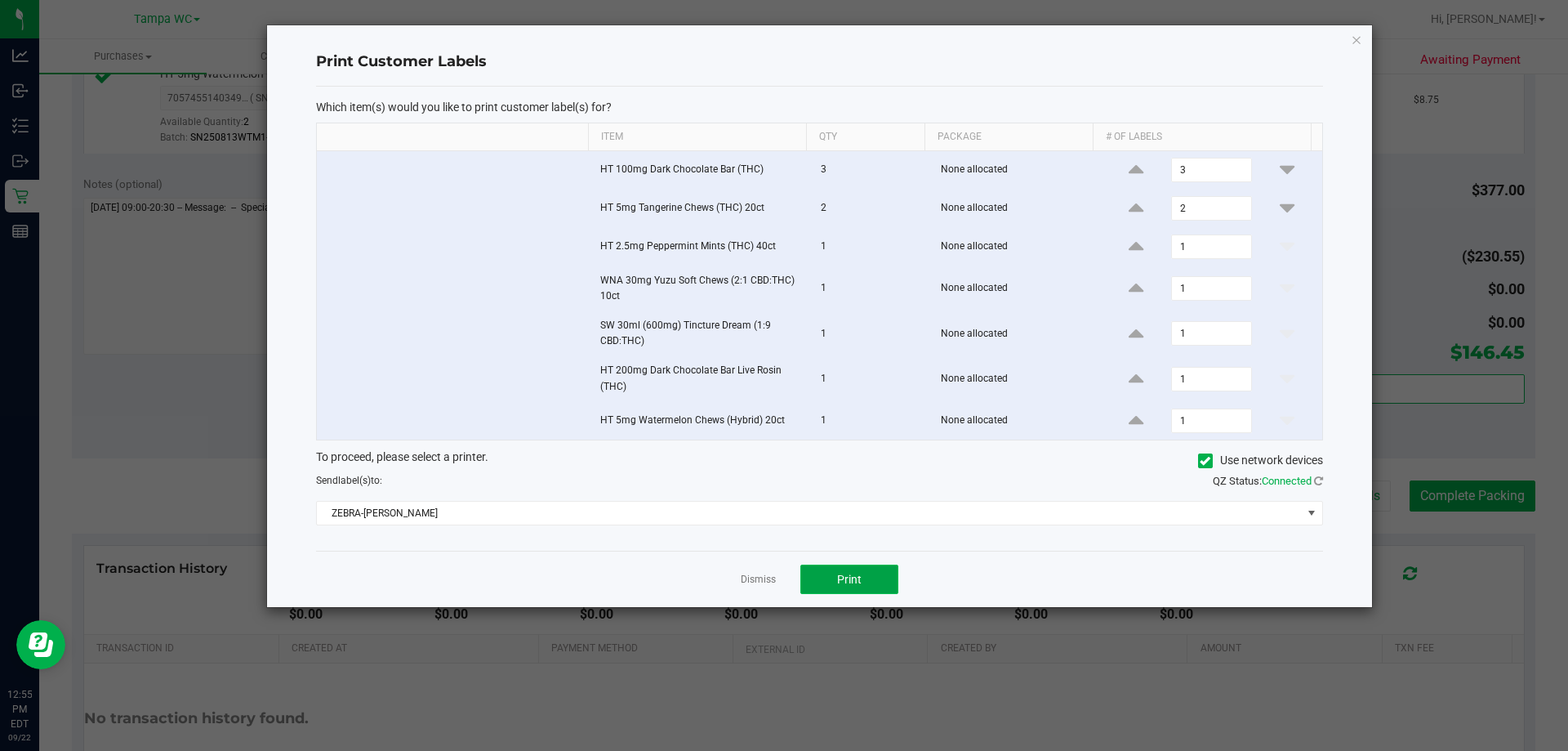
click at [843, 567] on button "Print" at bounding box center [849, 579] width 98 height 30
click at [753, 579] on link "Dismiss" at bounding box center [758, 579] width 35 height 14
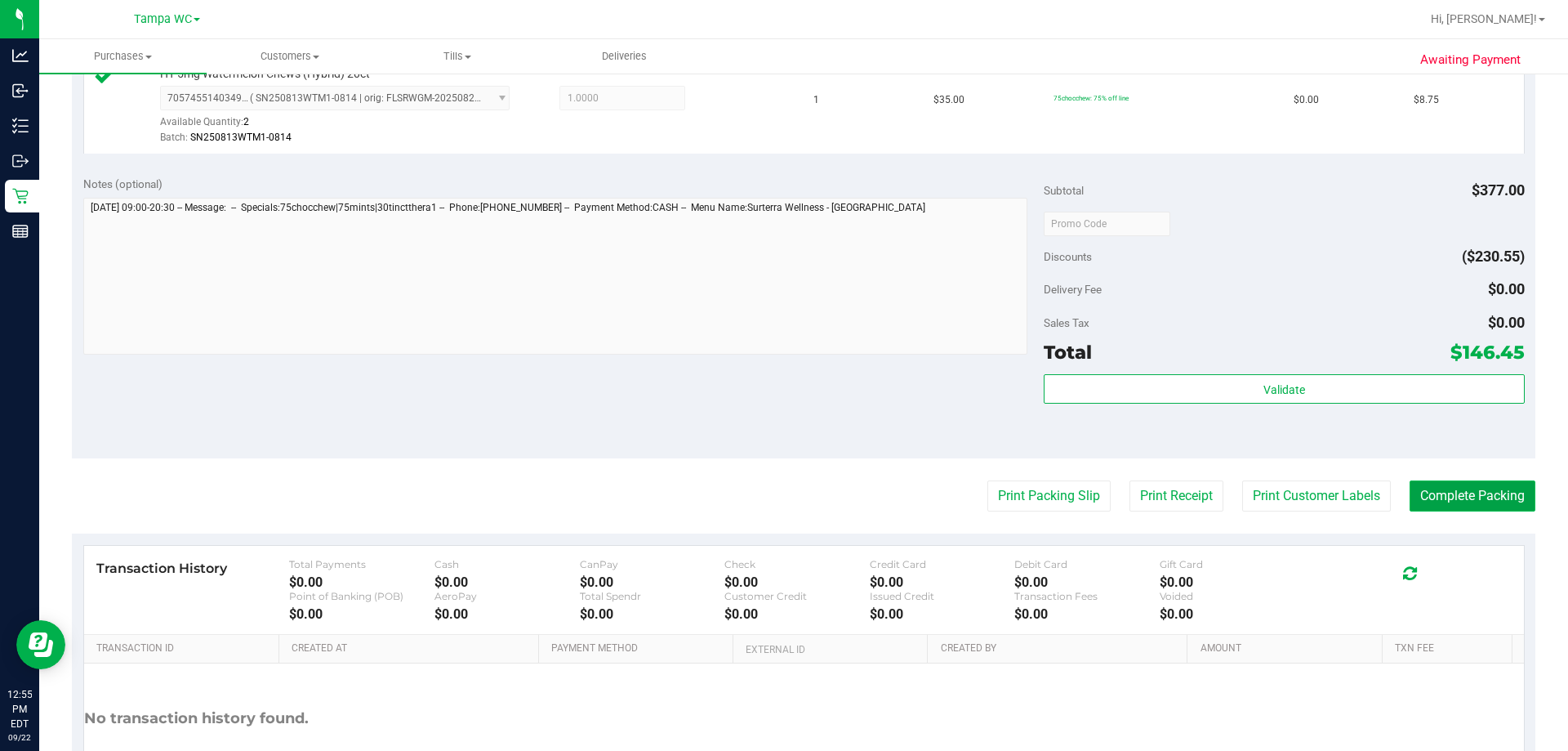
click at [1469, 489] on button "Complete Packing" at bounding box center [1473, 495] width 126 height 31
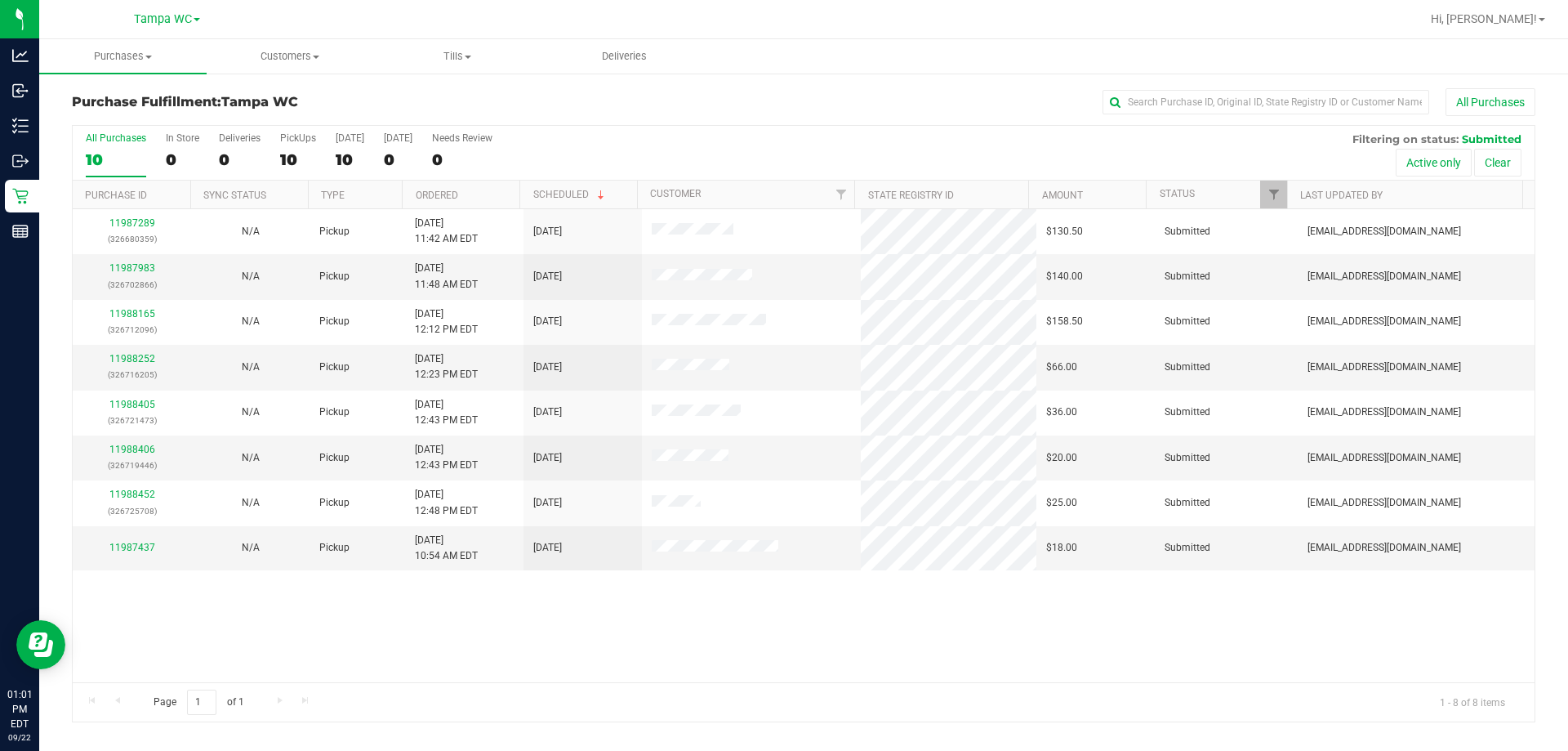
click at [704, 627] on div "11987289 (326680359) N/A Pickup 9/22/2025 11:42 AM EDT 9/22/2025 $130.50 Submit…" at bounding box center [804, 445] width 1462 height 473
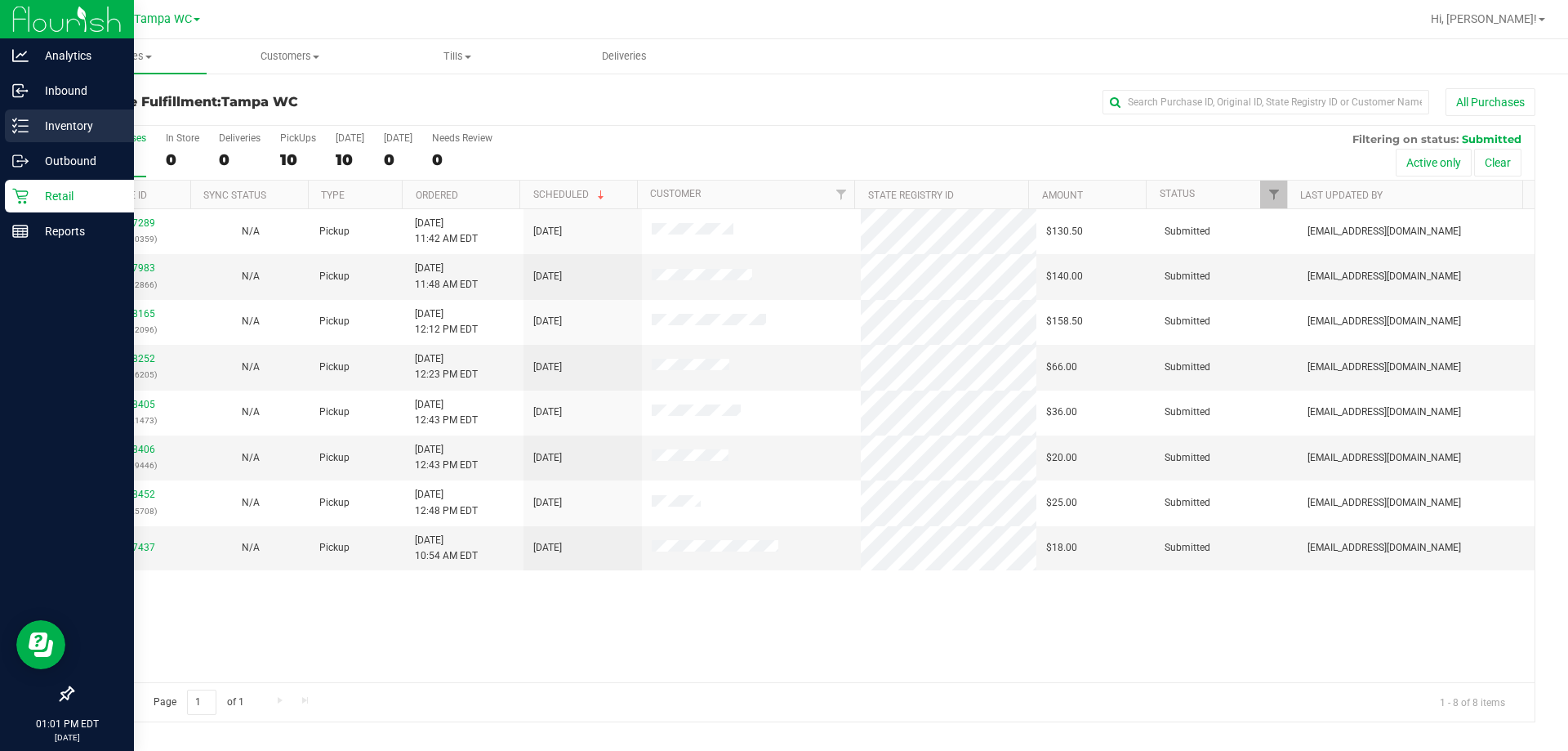
click at [87, 118] on p "Inventory" at bounding box center [77, 126] width 98 height 20
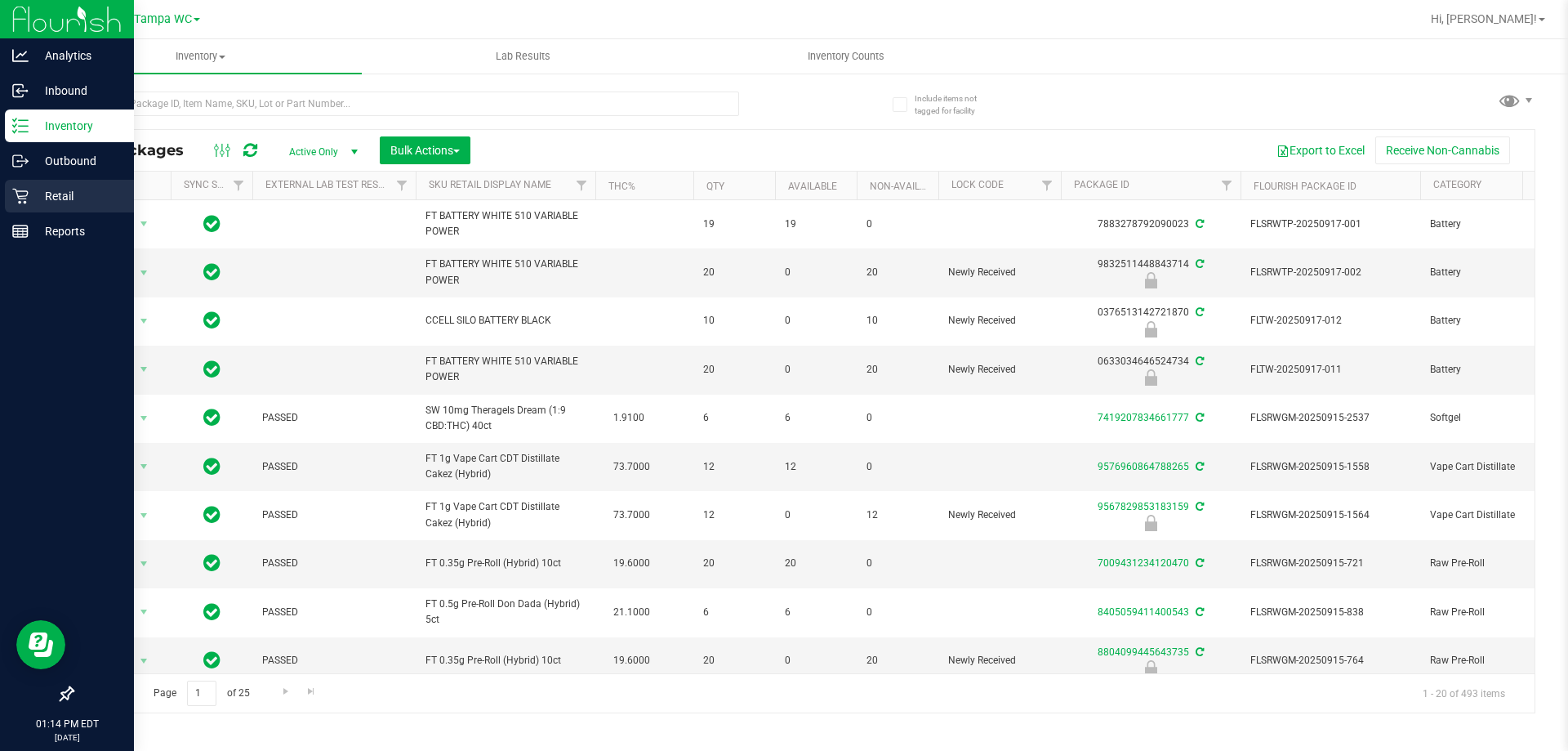
click at [45, 190] on p "Retail" at bounding box center [77, 195] width 98 height 20
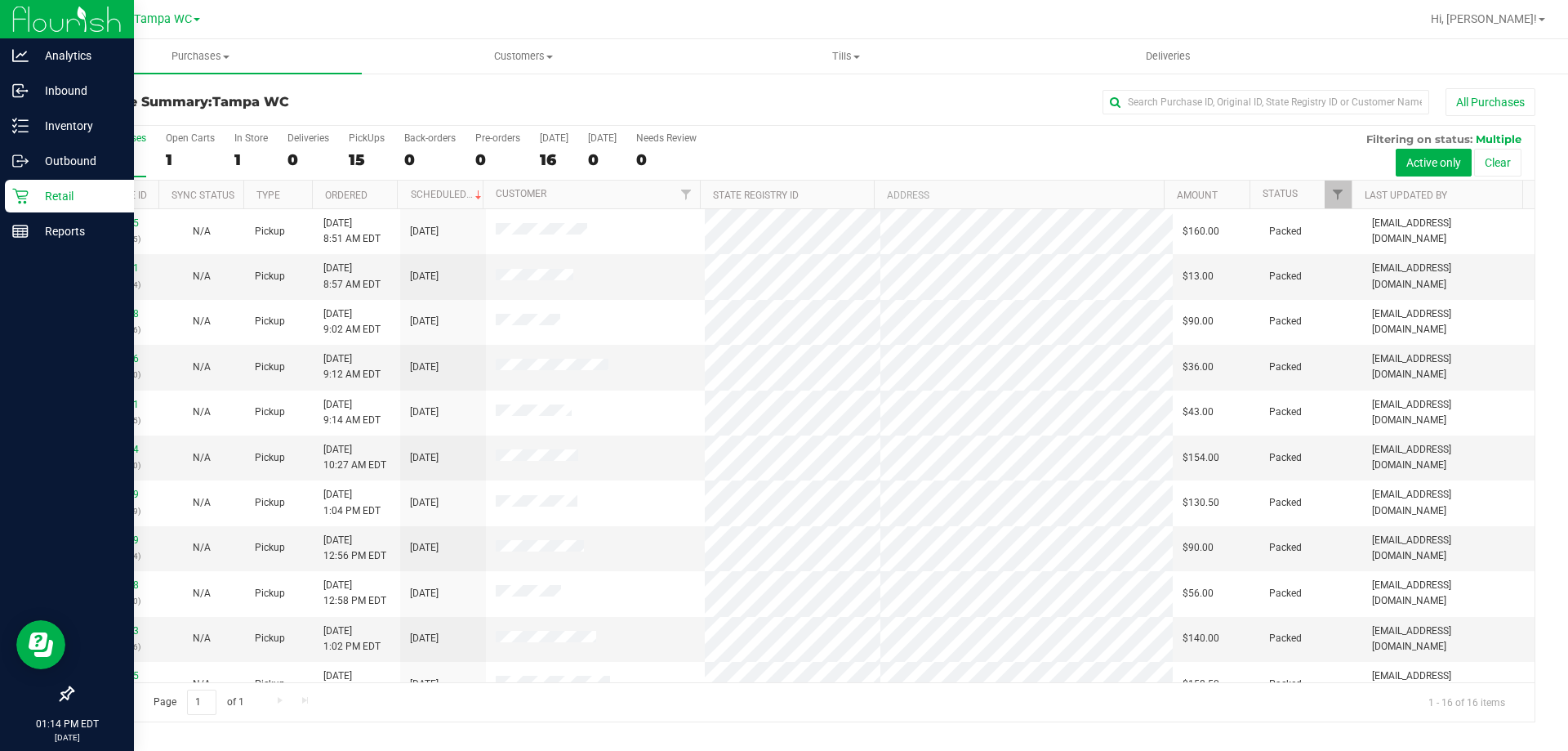
click at [763, 100] on div "All Purchases" at bounding box center [1047, 102] width 976 height 28
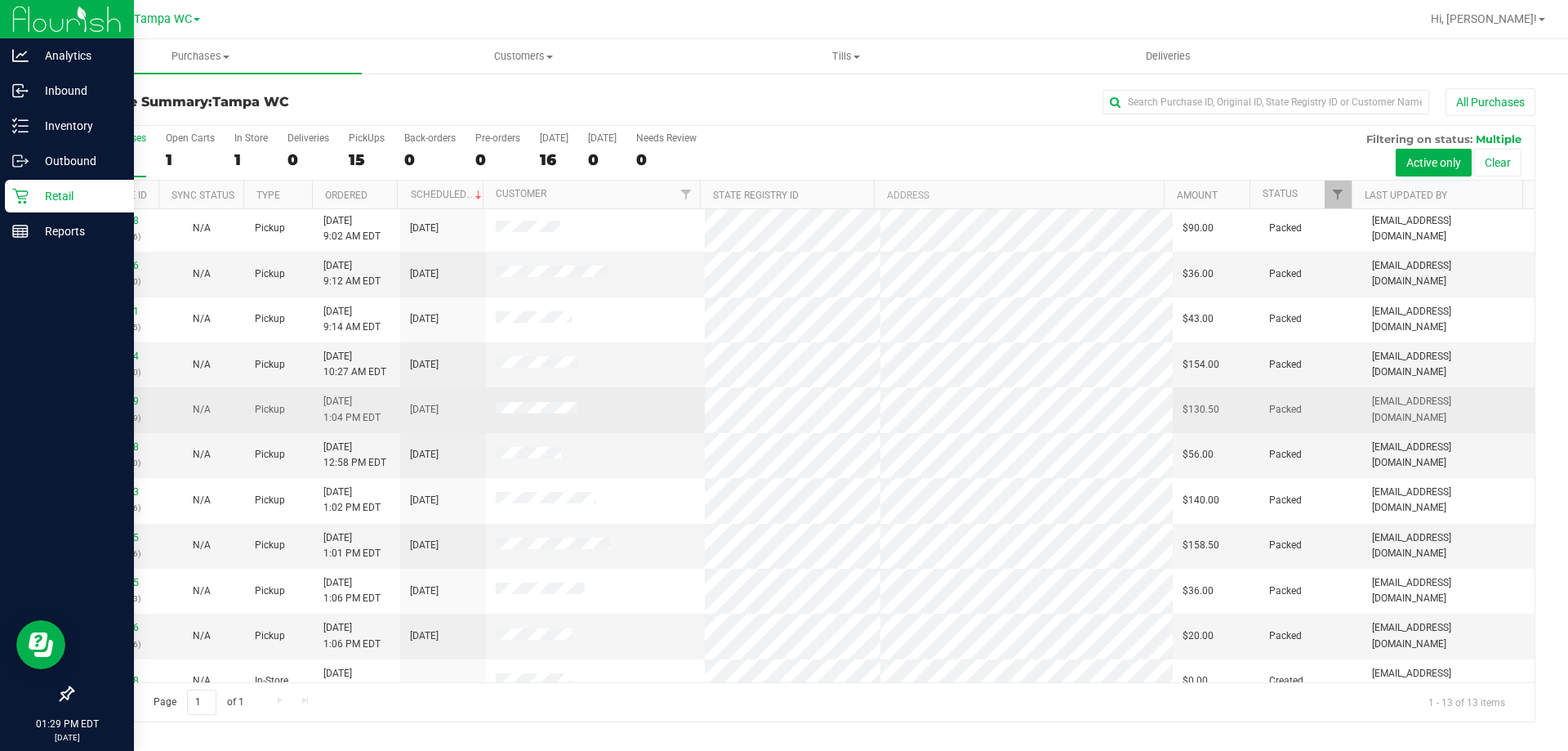
scroll to position [115, 0]
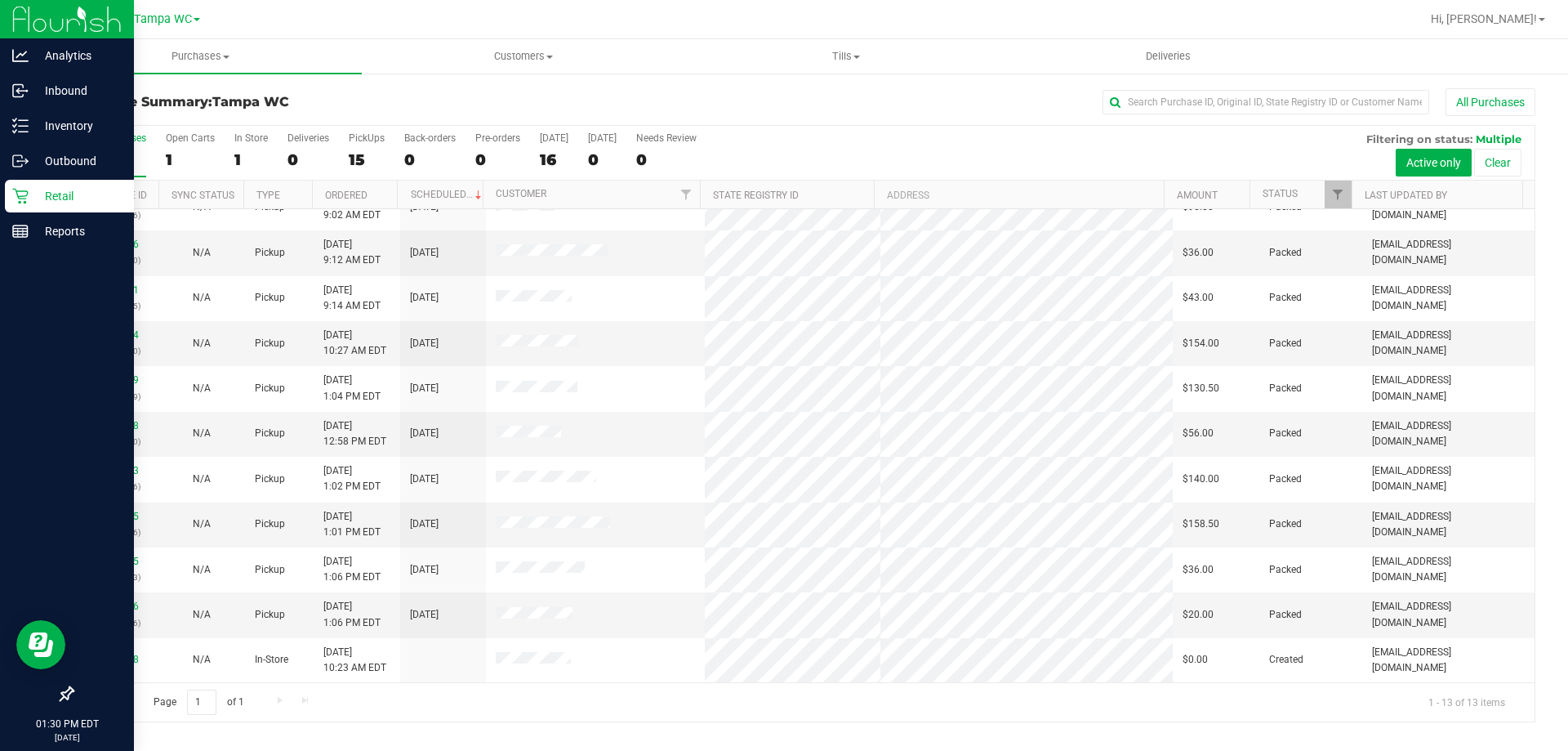
click at [838, 133] on div "All Purchases 16 Open Carts 1 In Store 1 Deliveries 0 PickUps 15 Back-orders 0 …" at bounding box center [804, 132] width 1462 height 13
click at [126, 149] on label "All Purchases 16" at bounding box center [116, 155] width 60 height 45
click at [0, 0] on input "All Purchases 16" at bounding box center [0, 0] width 0 height 0
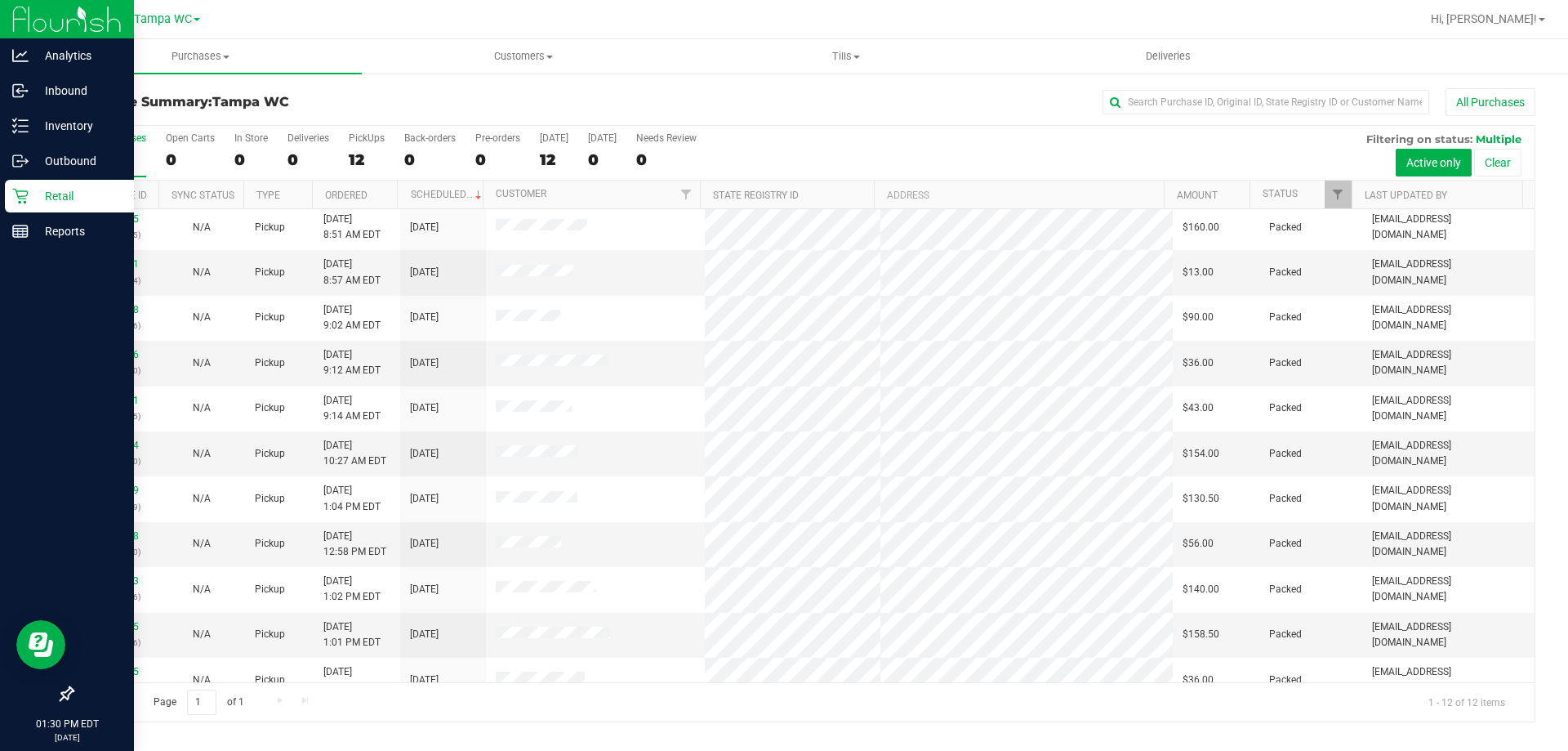
scroll to position [0, 0]
click at [888, 123] on div "Purchase Summary: Tampa WC All Purchases All Purchases 12 Open Carts 0 In Store…" at bounding box center [804, 405] width 1464 height 634
click at [815, 114] on div "All Purchases" at bounding box center [1047, 102] width 976 height 28
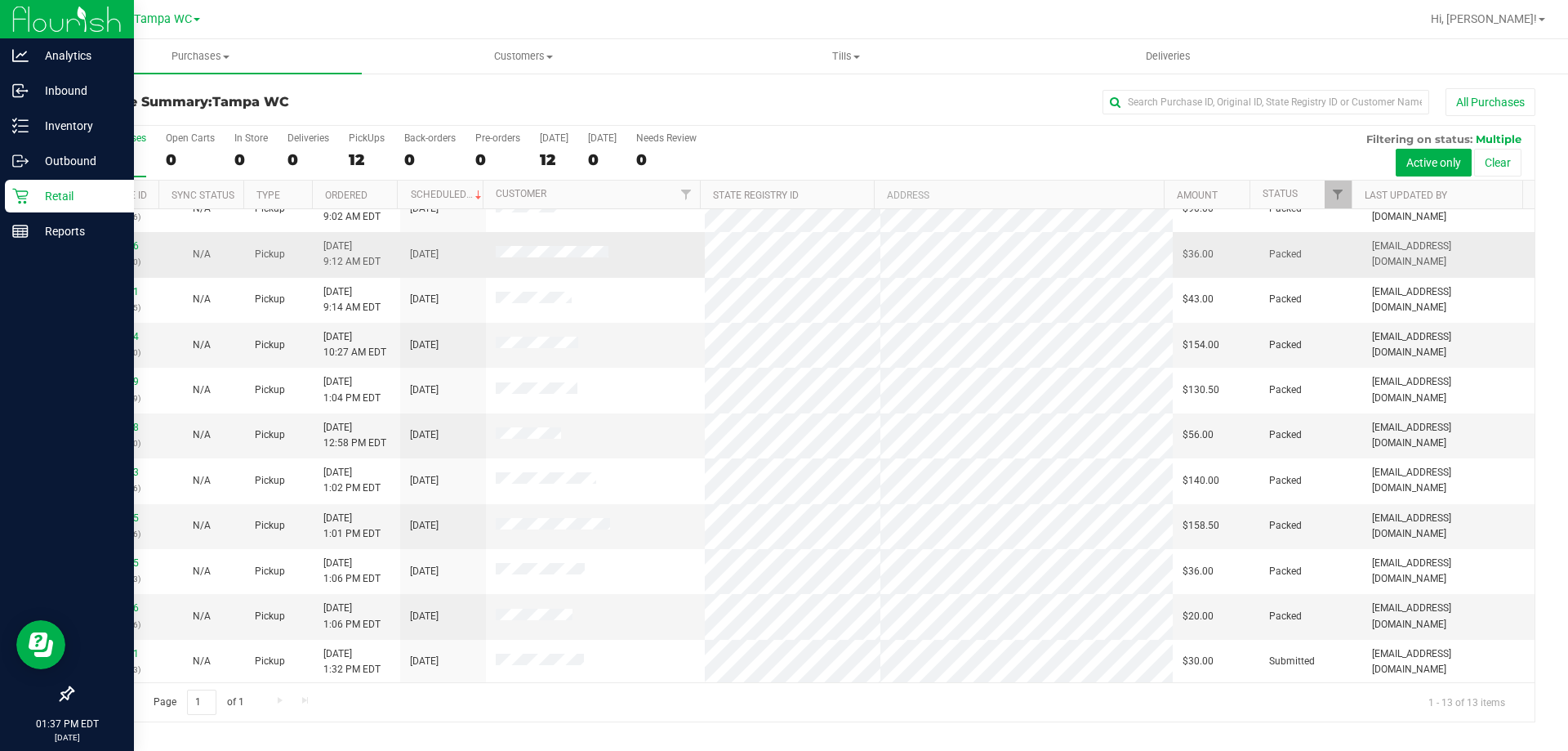
scroll to position [115, 0]
click at [123, 157] on div "12" at bounding box center [116, 160] width 60 height 19
click at [0, 0] on input "All Purchases 12" at bounding box center [0, 0] width 0 height 0
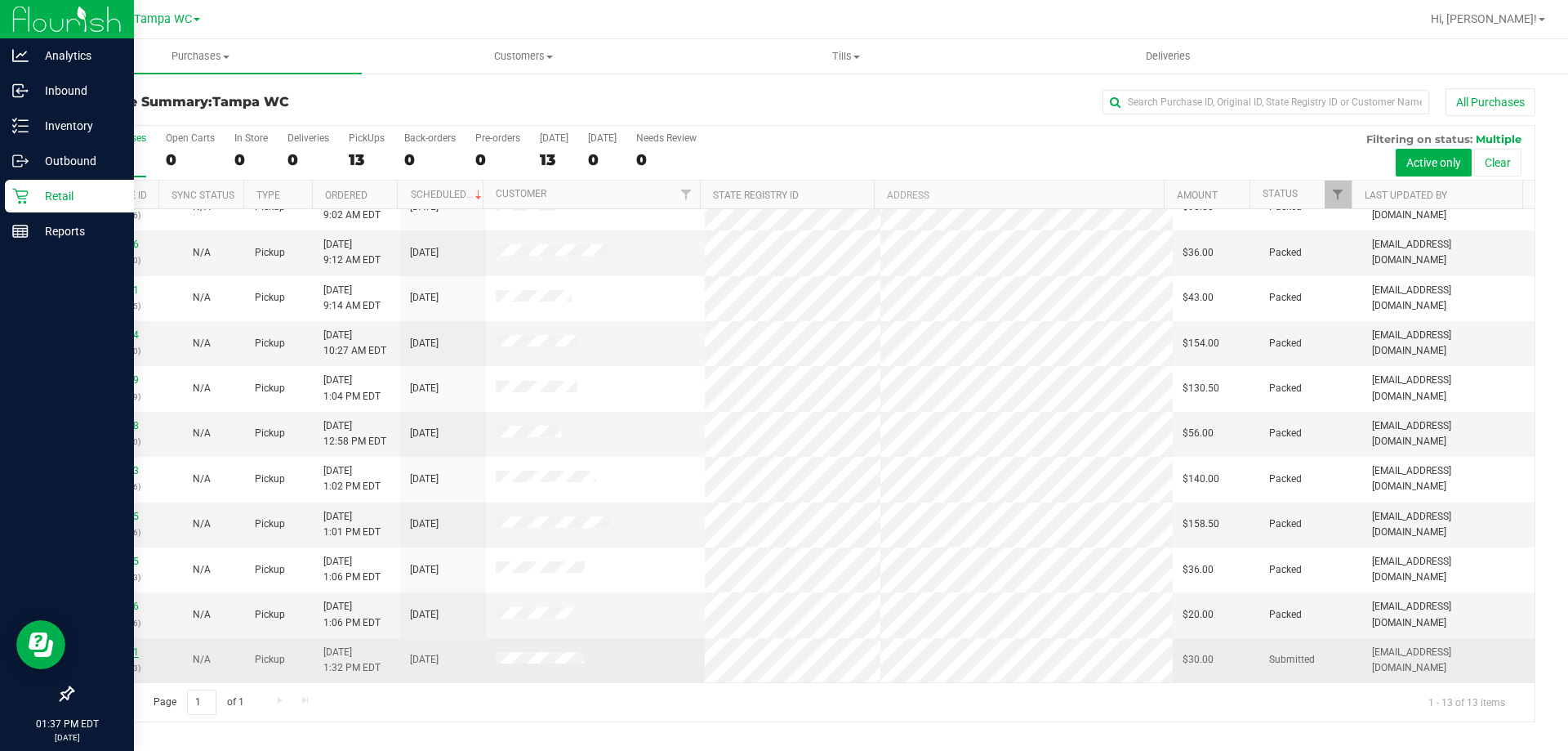
click at [129, 652] on link "11988831" at bounding box center [116, 652] width 46 height 11
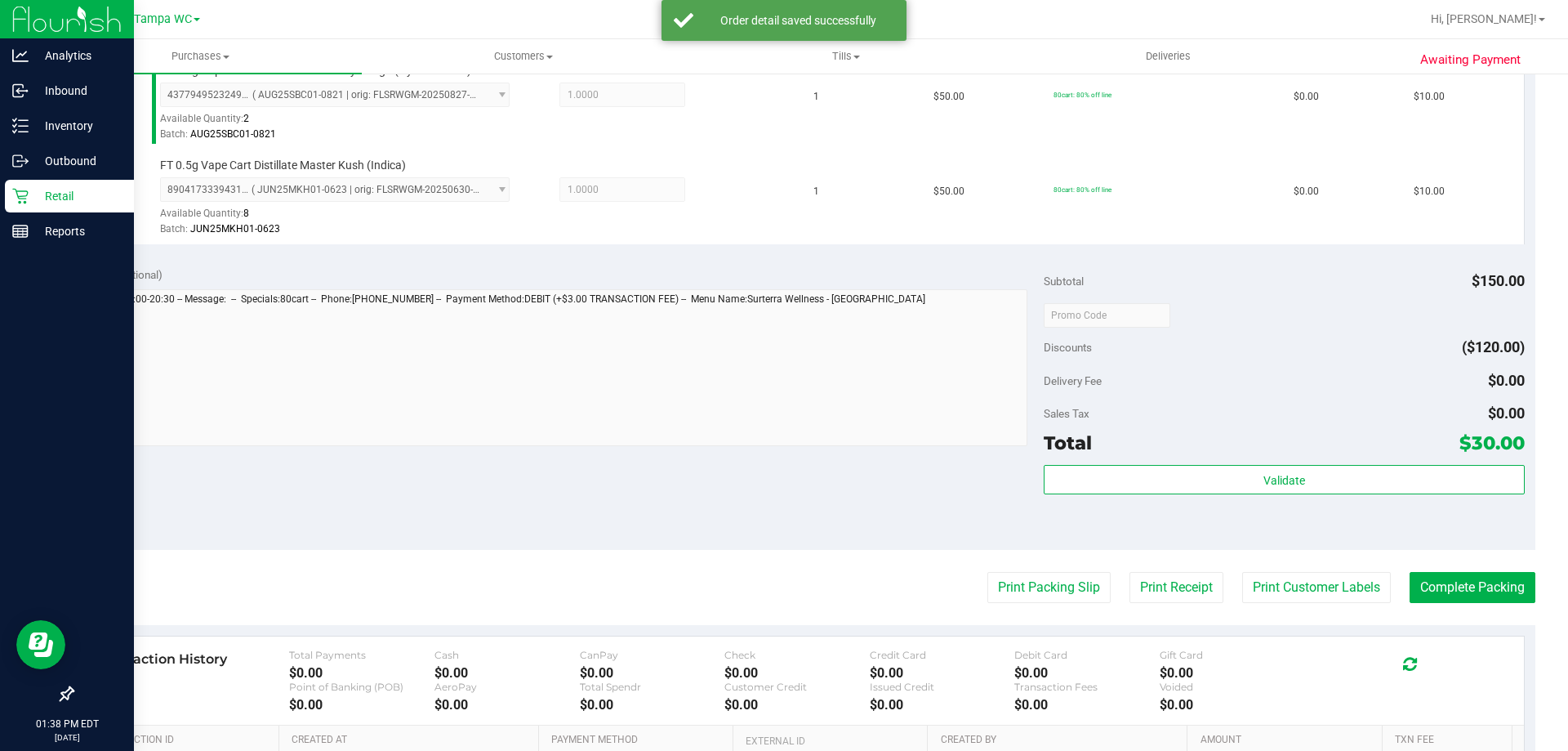
scroll to position [572, 0]
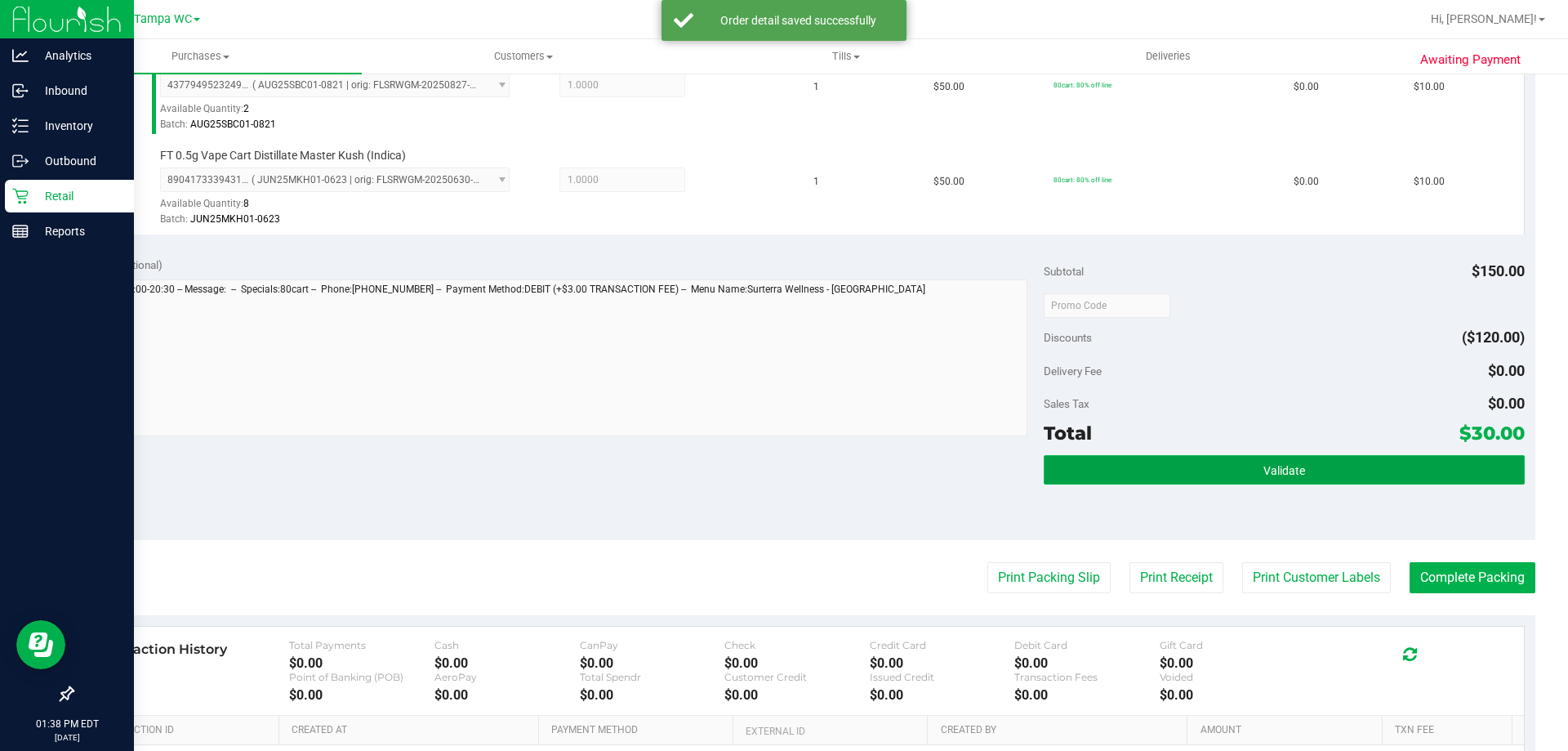
click at [1284, 474] on span "Validate" at bounding box center [1284, 470] width 42 height 13
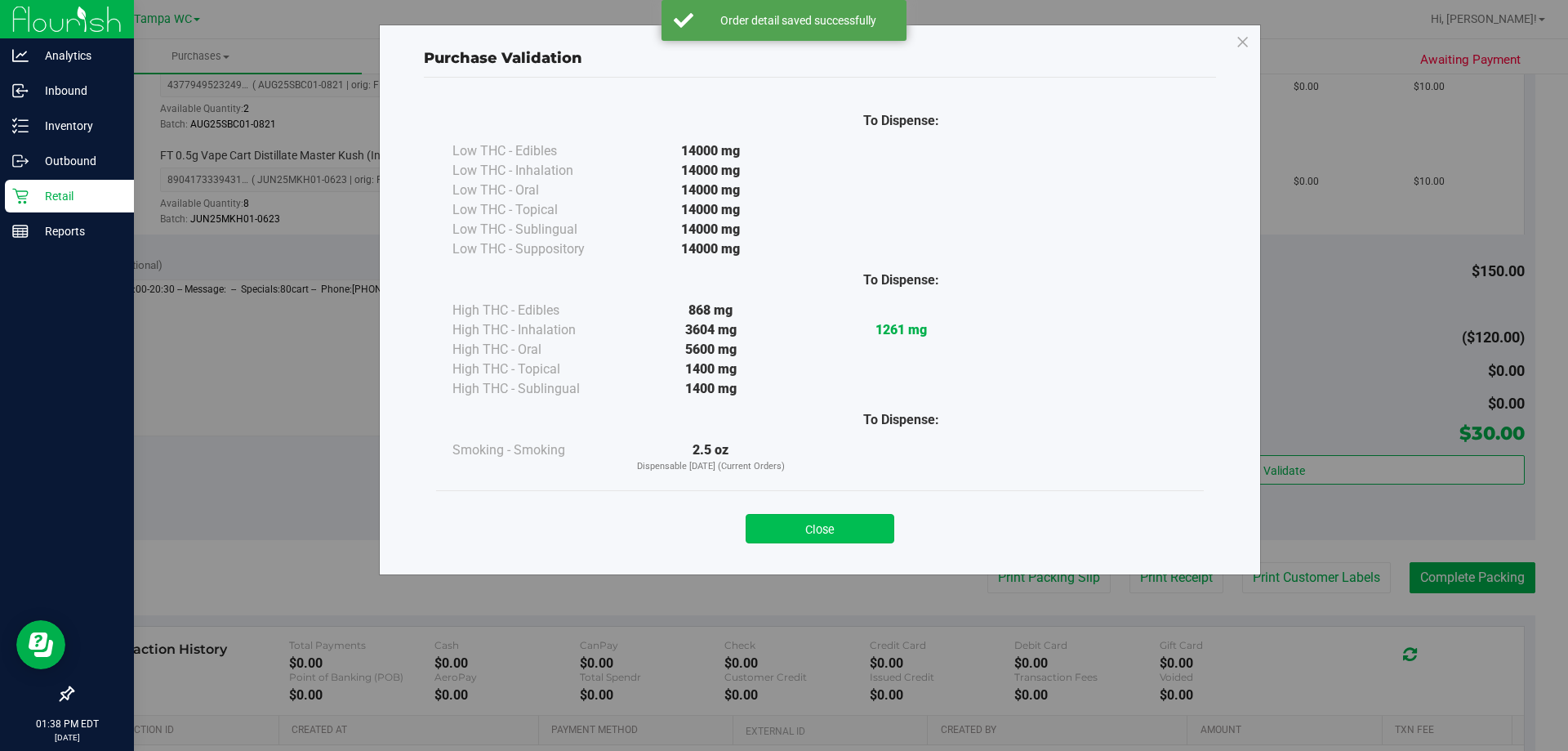
click at [866, 519] on button "Close" at bounding box center [820, 528] width 149 height 30
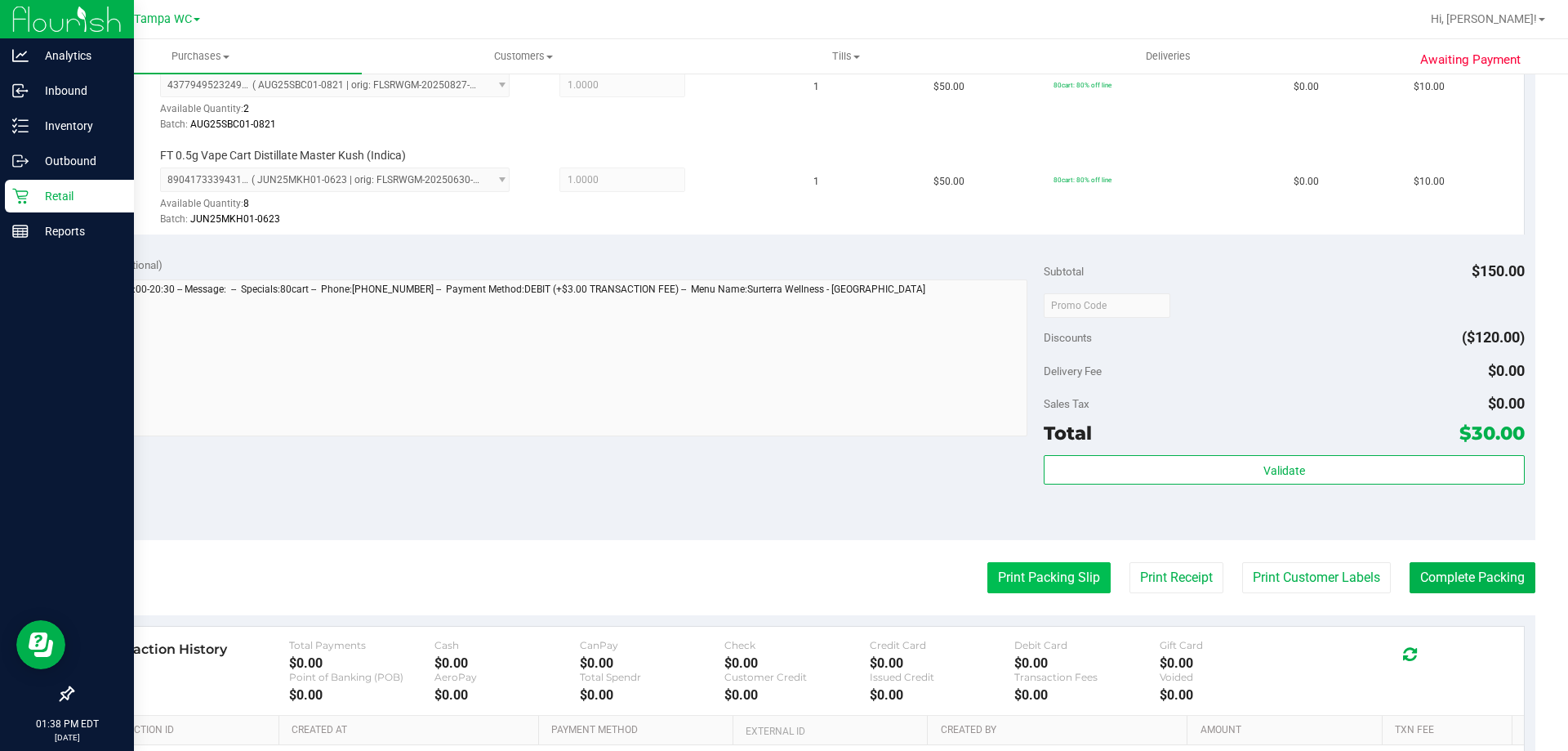
click at [1009, 562] on button "Print Packing Slip" at bounding box center [1049, 578] width 123 height 31
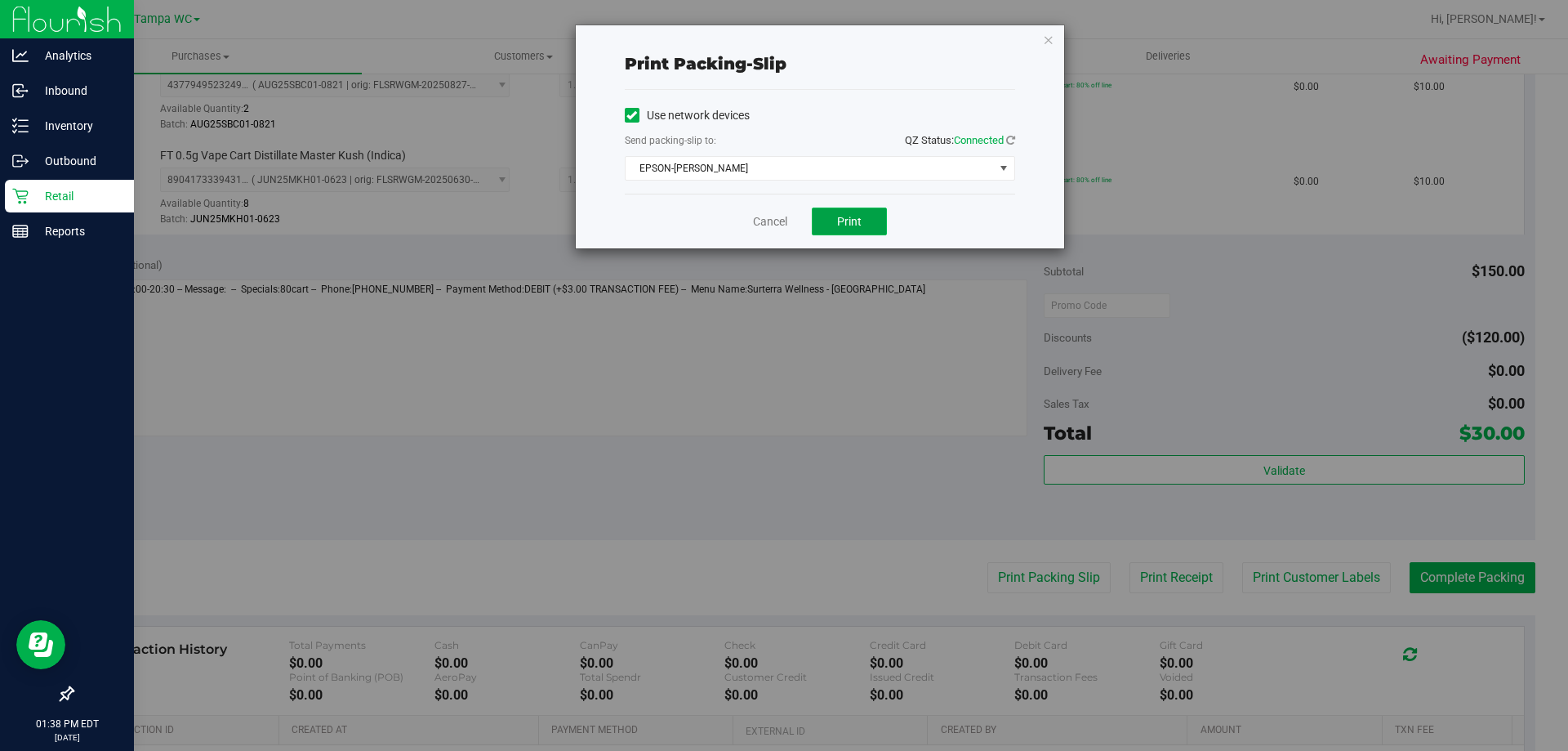
click at [842, 234] on button "Print" at bounding box center [849, 221] width 75 height 28
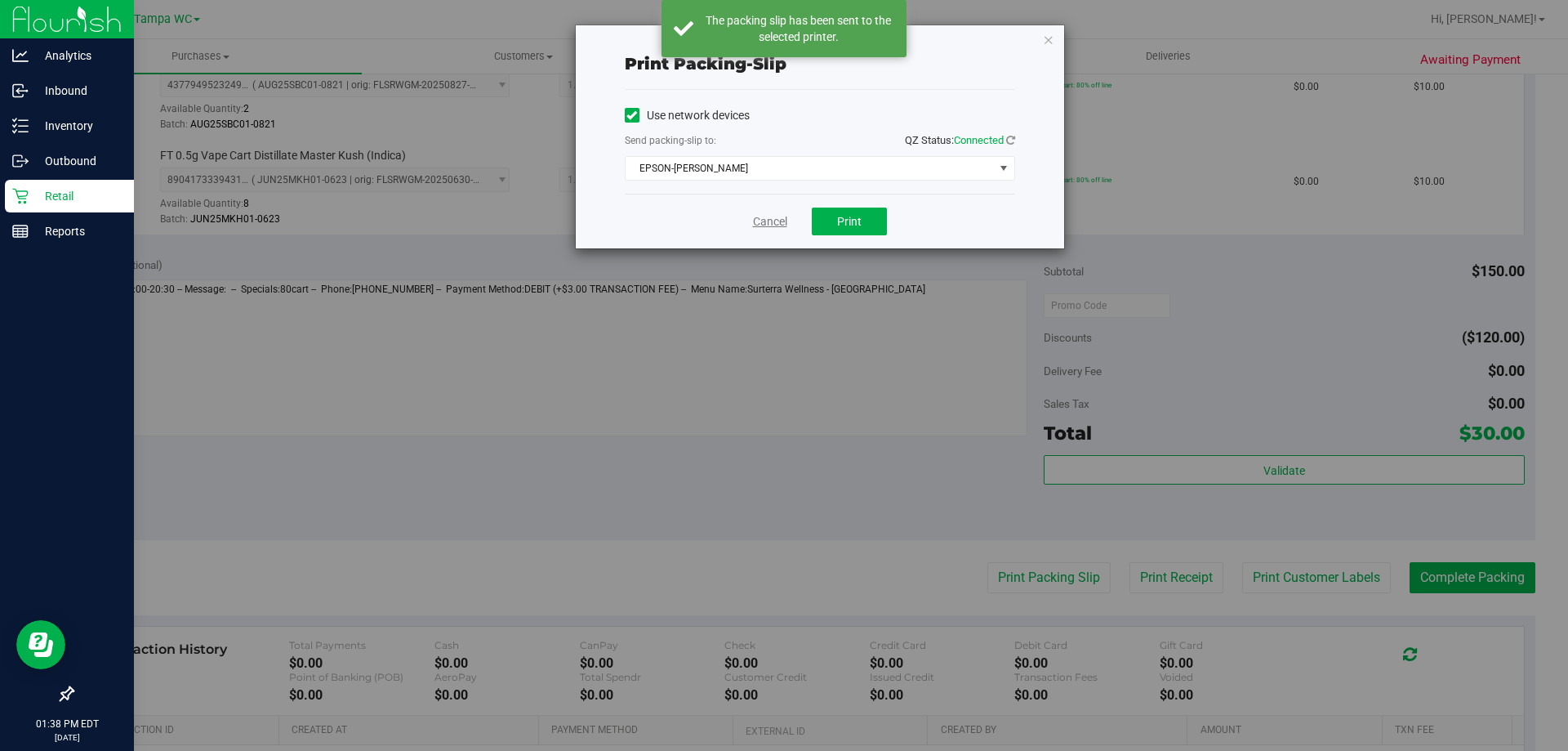
click at [768, 223] on link "Cancel" at bounding box center [770, 222] width 34 height 17
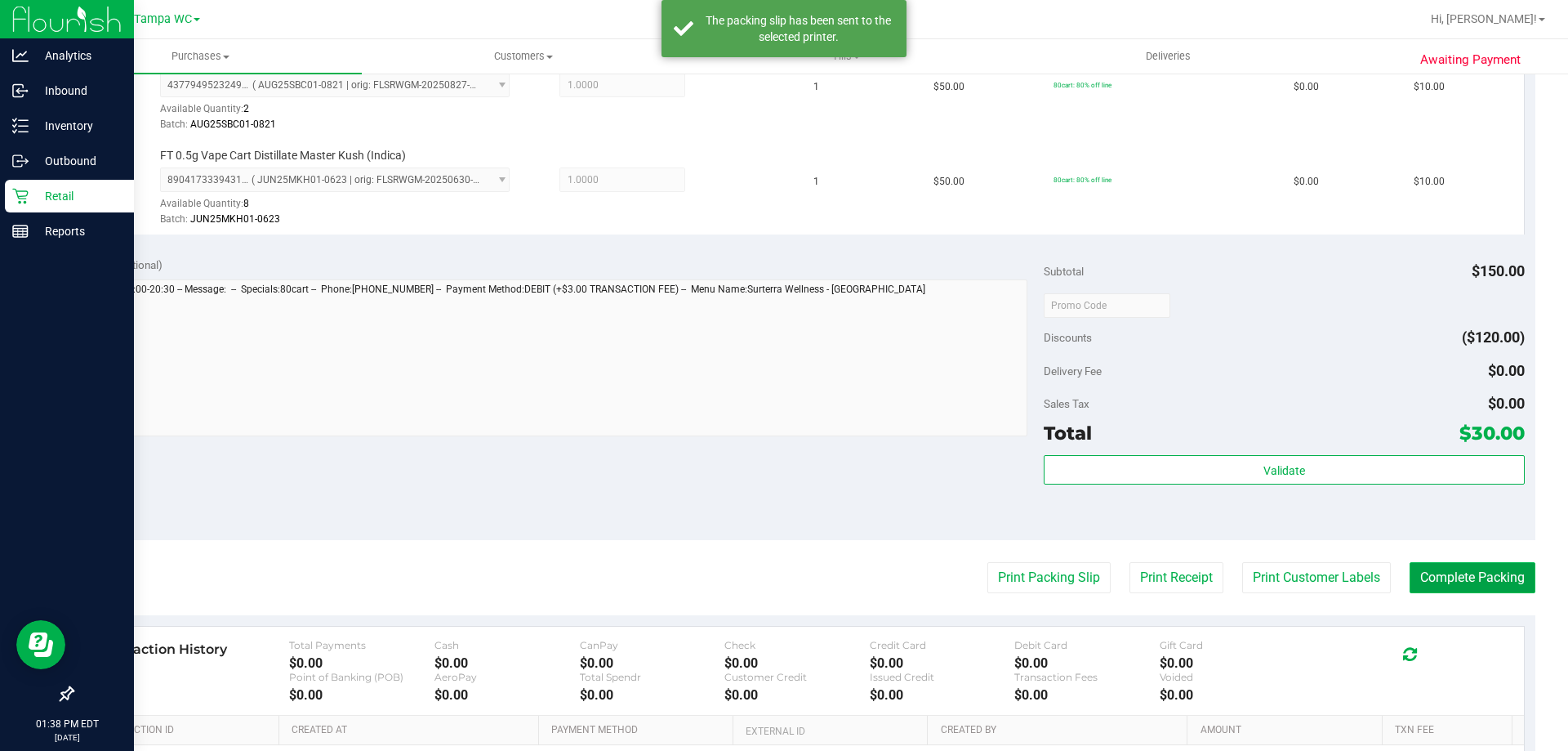
click at [1464, 570] on button "Complete Packing" at bounding box center [1473, 578] width 126 height 31
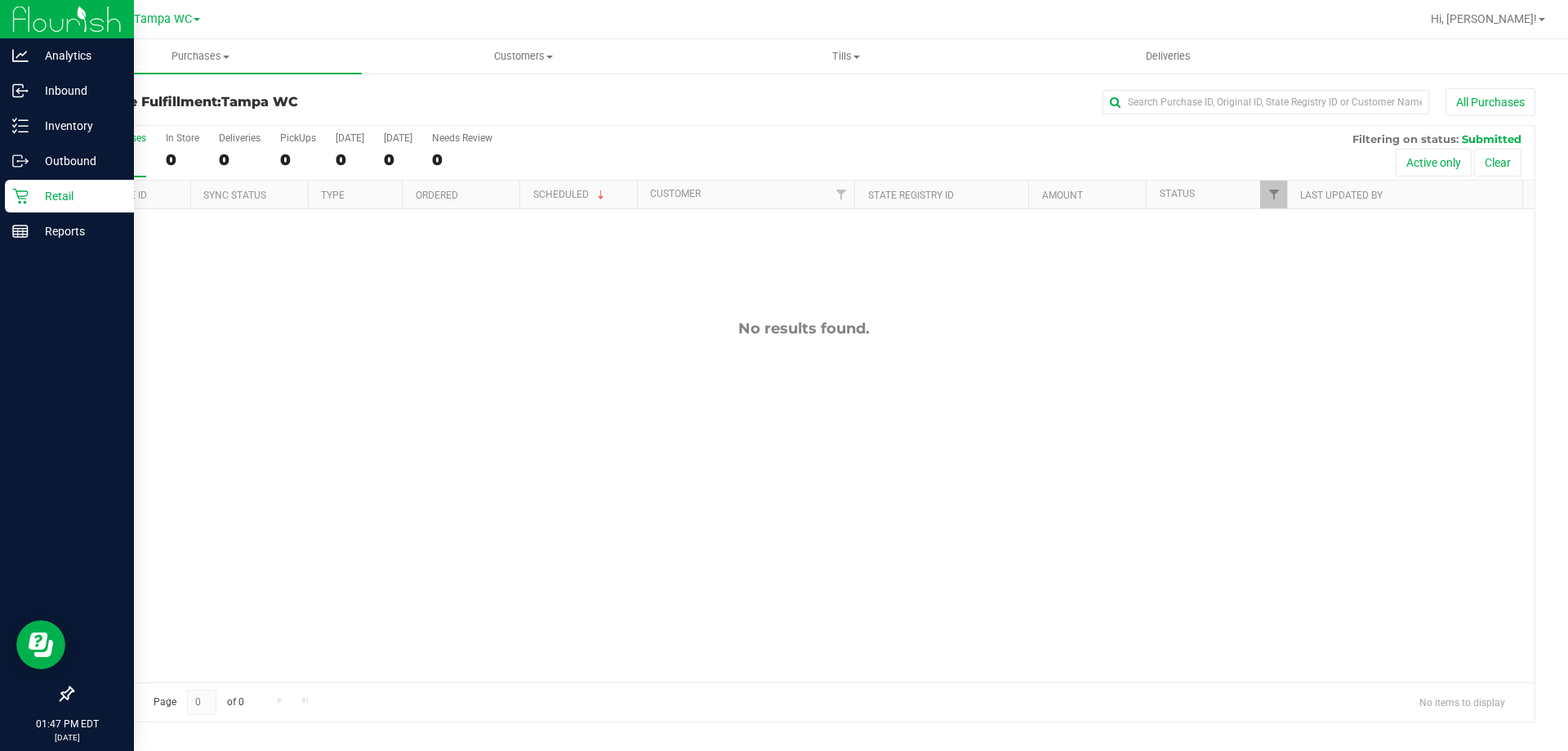
click at [128, 155] on div "0" at bounding box center [116, 160] width 60 height 19
click at [0, 0] on input "All Purchases 0" at bounding box center [0, 0] width 0 height 0
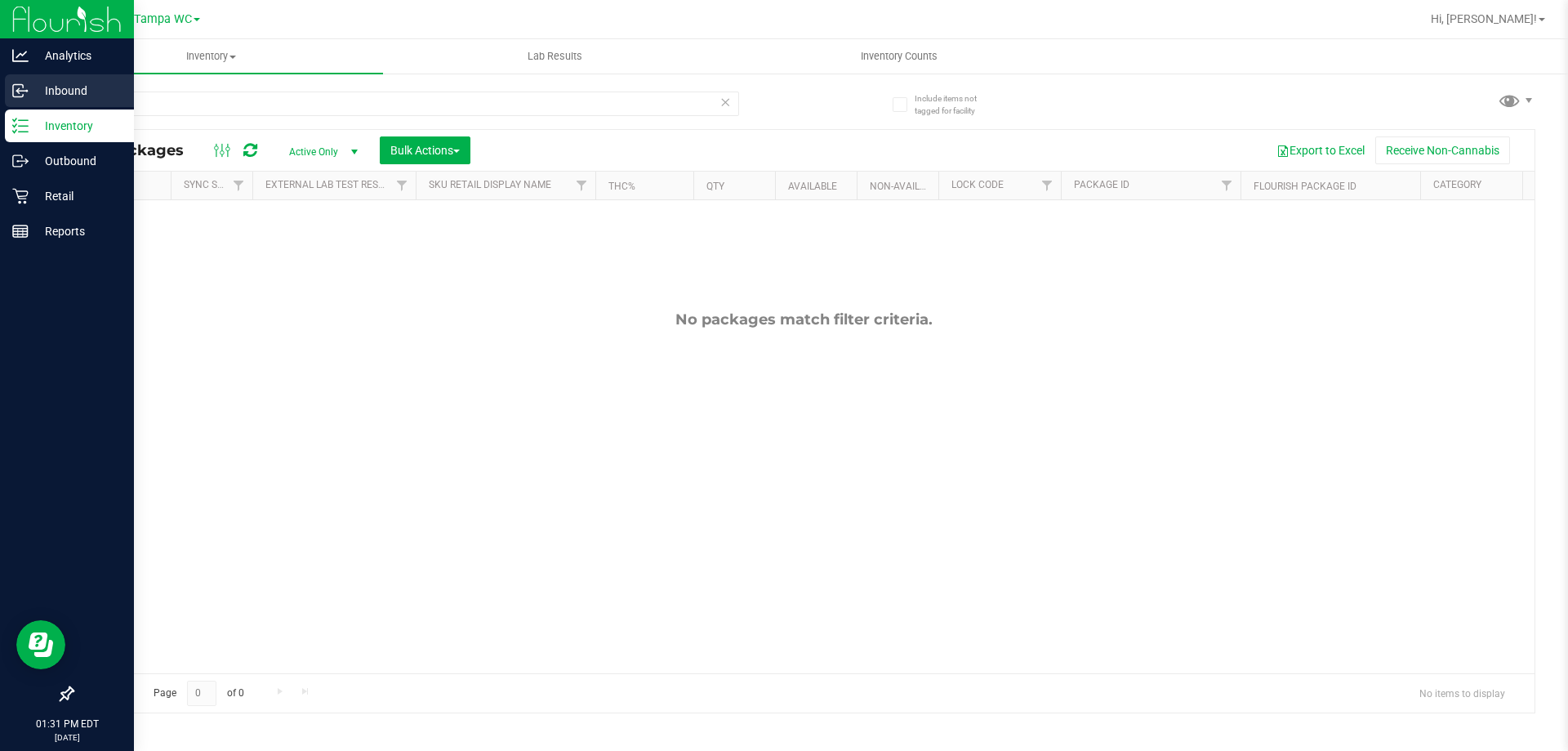
click at [70, 90] on p "Inbound" at bounding box center [77, 90] width 98 height 20
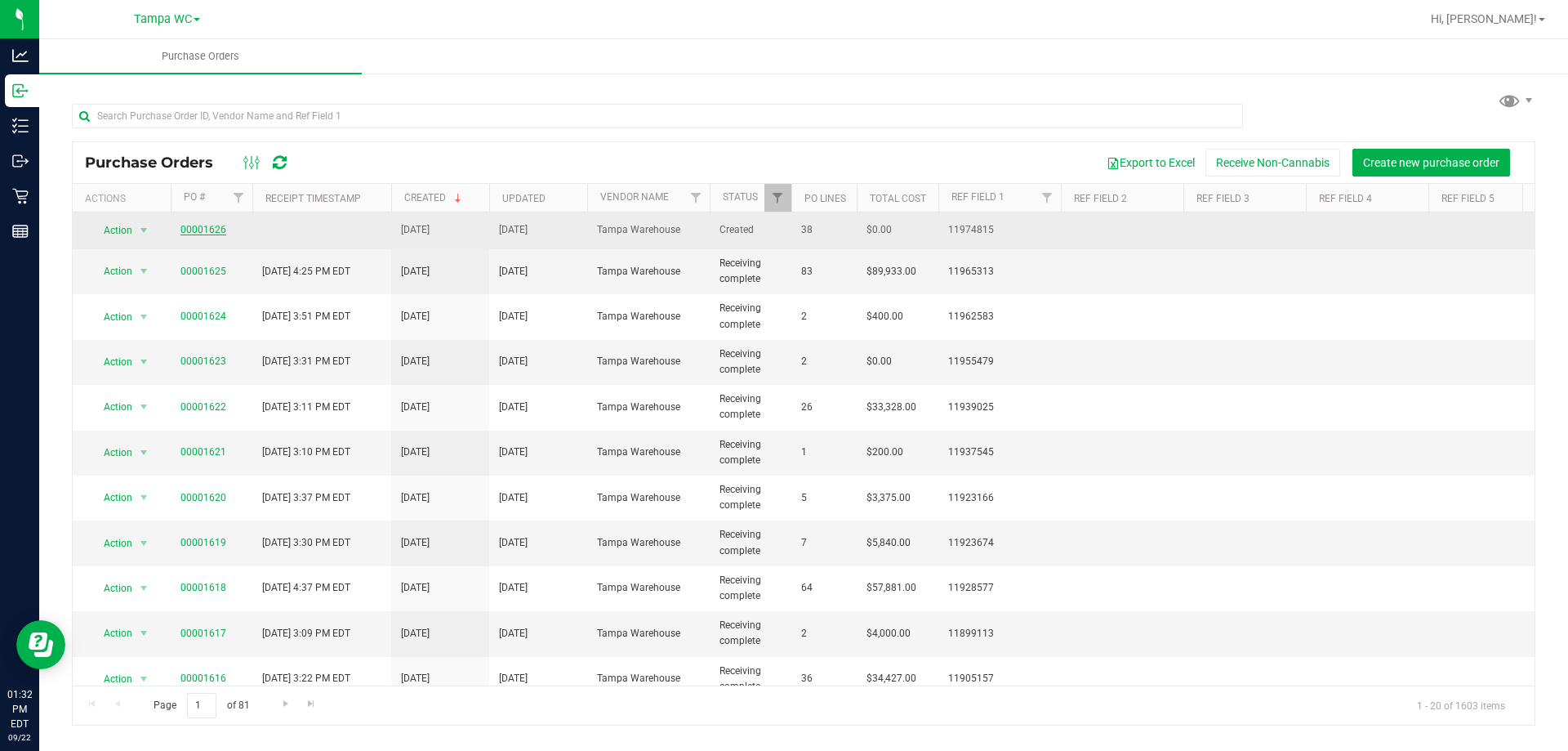
click at [198, 229] on link "00001626" at bounding box center [204, 229] width 46 height 11
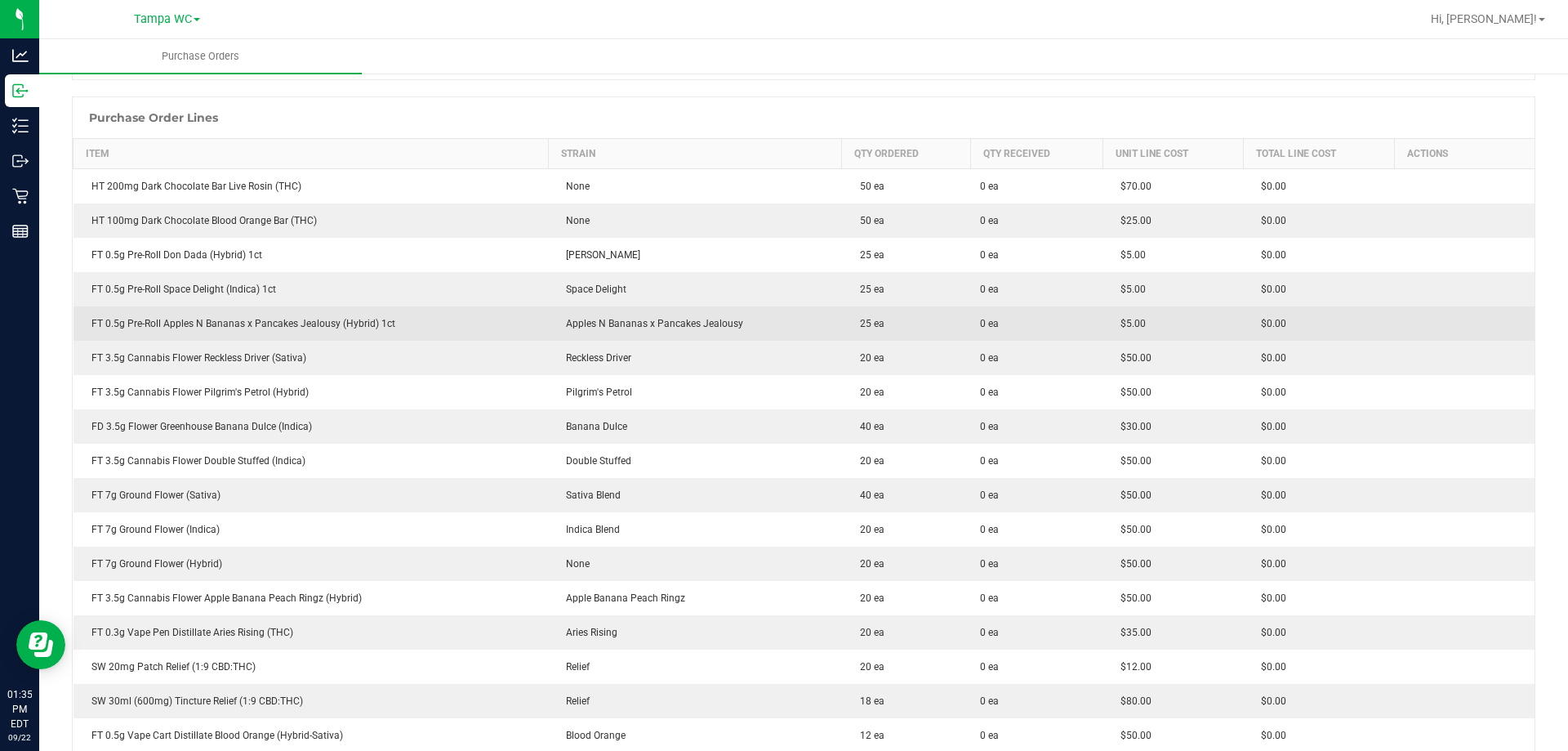
scroll to position [245, 0]
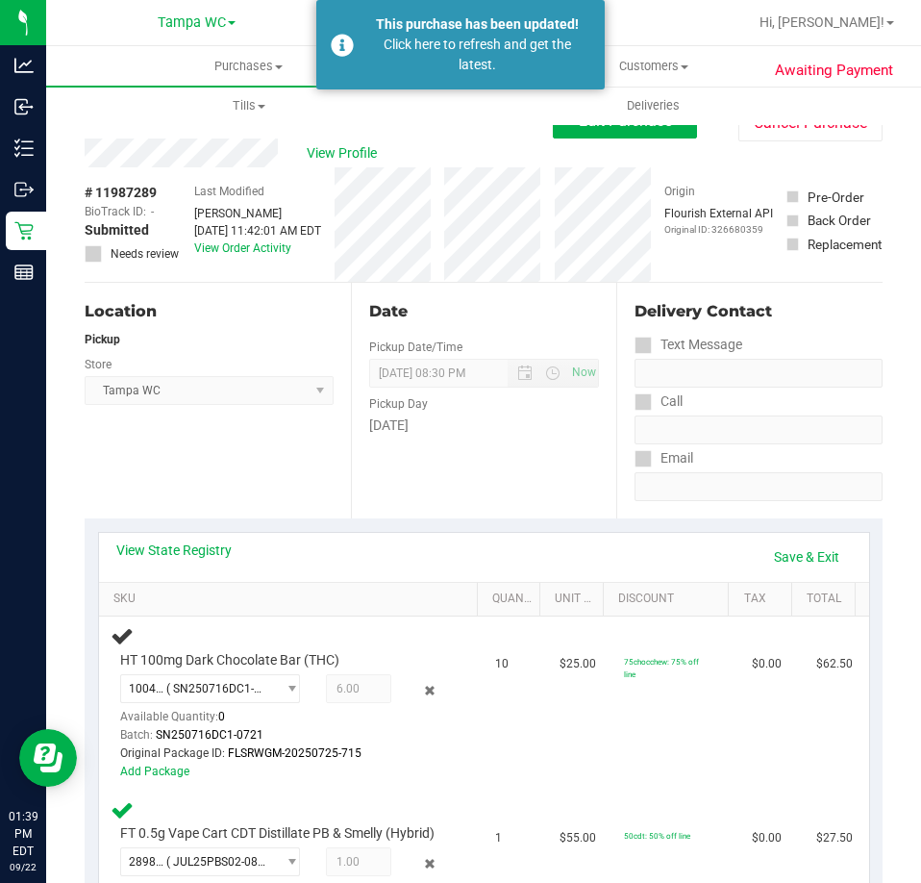
scroll to position [67, 0]
